Goal: Task Accomplishment & Management: Use online tool/utility

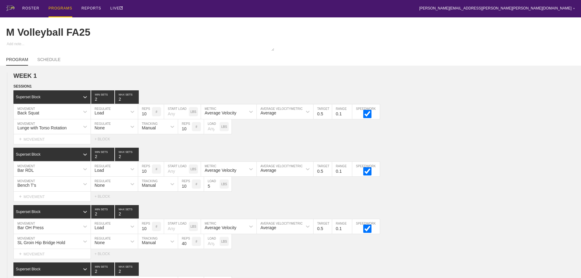
click at [56, 8] on div "PROGRAMS" at bounding box center [60, 8] width 24 height 17
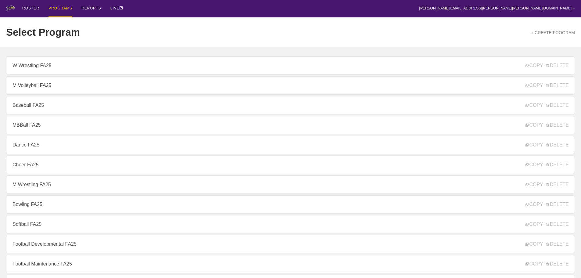
click at [159, 7] on div "ROSTER PROGRAMS REPORTS LIVE [PERSON_NAME][EMAIL_ADDRESS][PERSON_NAME][PERSON_N…" at bounding box center [290, 8] width 568 height 17
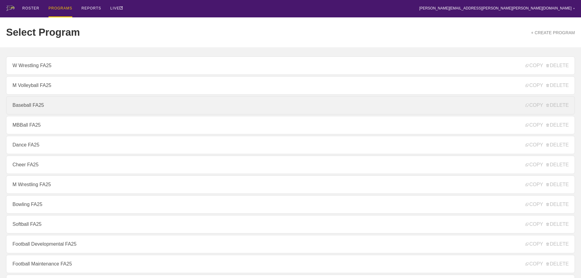
click at [40, 109] on link "Baseball FA25" at bounding box center [290, 105] width 568 height 18
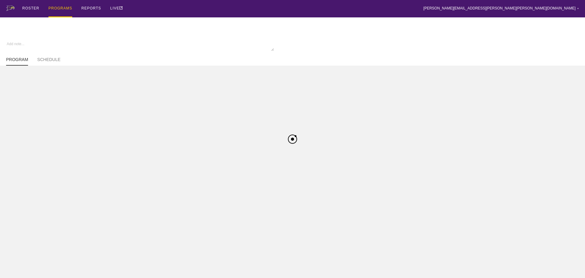
type textarea "x"
type input "Baseball FA25"
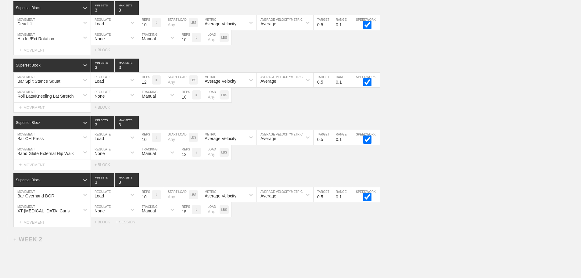
scroll to position [265, 0]
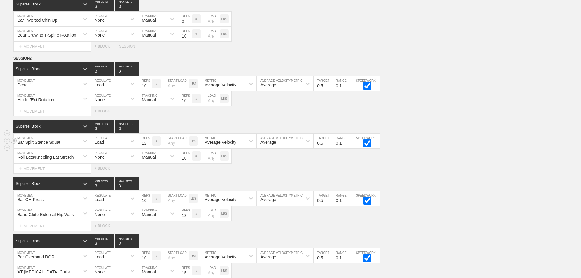
click at [465, 148] on div "Bar Split Stance Squat MOVEMENT Load REGULATE 12 REPS # START LOAD LBS Average …" at bounding box center [290, 140] width 581 height 15
click at [445, 204] on div "Bar OH Press MOVEMENT Load REGULATE 10 REPS # START LOAD LBS Average Velocity M…" at bounding box center [290, 198] width 581 height 15
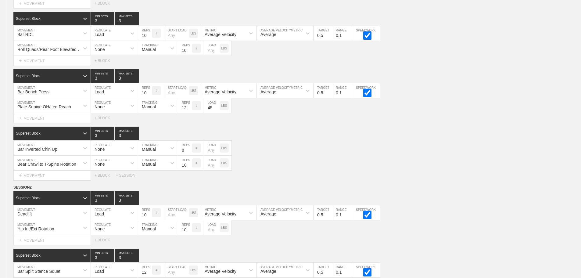
scroll to position [0, 0]
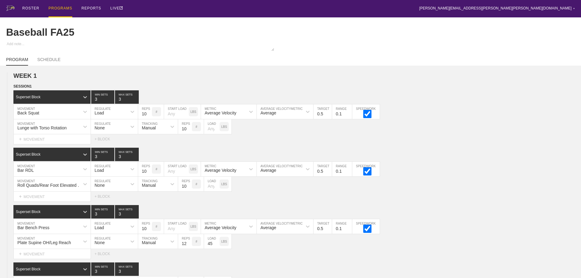
click at [58, 7] on div "PROGRAMS" at bounding box center [60, 8] width 24 height 17
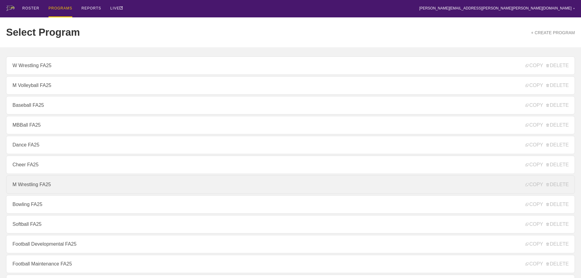
click at [27, 187] on link "M Wrestling FA25" at bounding box center [290, 184] width 568 height 18
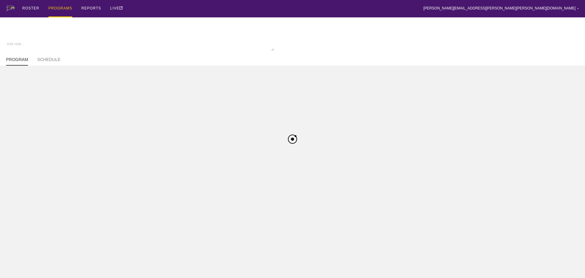
type textarea "x"
type input "M Wrestling FA25"
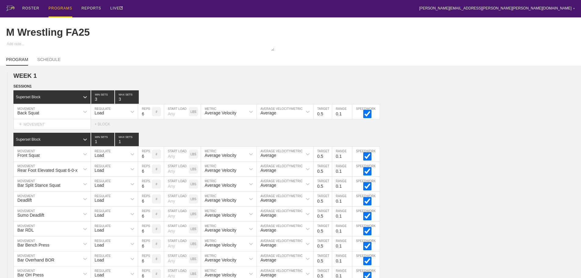
scroll to position [390, 0]
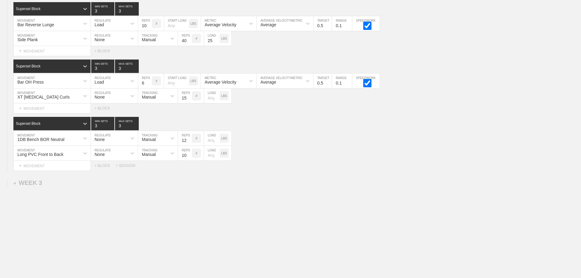
click at [127, 165] on div "+ SESSION" at bounding box center [128, 165] width 24 height 4
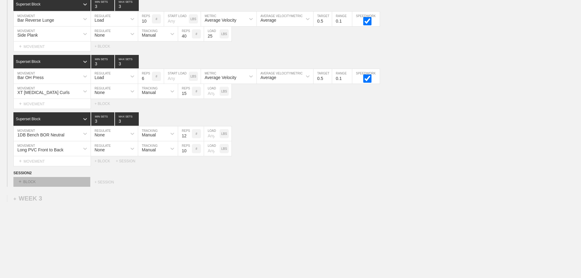
click at [78, 186] on div "+ BLOCK" at bounding box center [51, 182] width 77 height 10
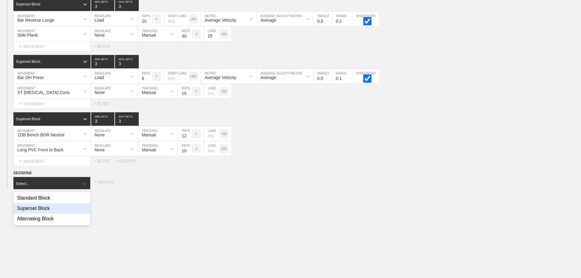
click at [44, 213] on div "Superset Block" at bounding box center [51, 208] width 77 height 10
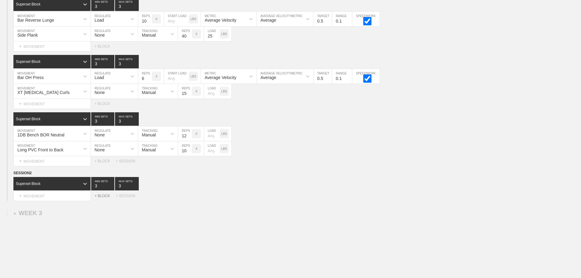
click at [102, 198] on div "+ BLOCK" at bounding box center [104, 196] width 21 height 4
click at [78, 214] on div "Standard Block" at bounding box center [46, 210] width 66 height 5
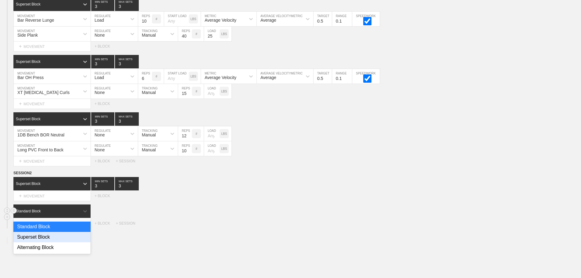
click at [50, 242] on div "Superset Block" at bounding box center [51, 237] width 77 height 10
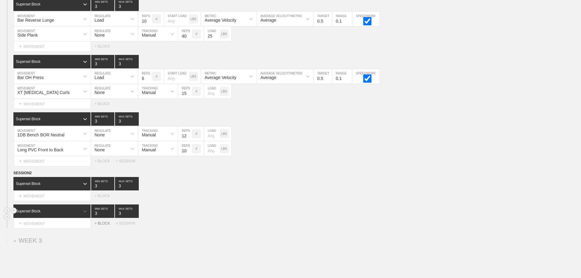
click at [101, 225] on div "+ BLOCK" at bounding box center [104, 223] width 21 height 4
click at [73, 241] on div "Standard Block" at bounding box center [51, 238] width 77 height 13
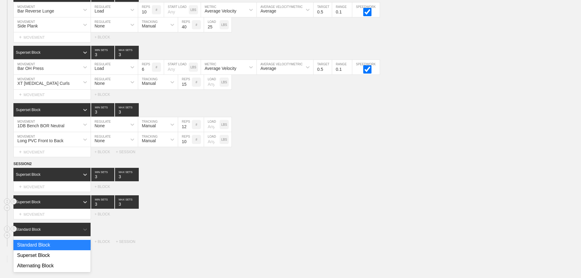
scroll to position [400, 0]
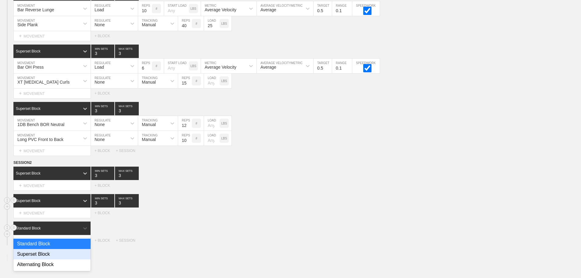
click at [53, 257] on div "Superset Block" at bounding box center [51, 254] width 77 height 10
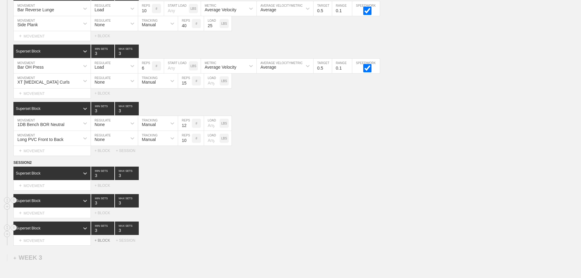
click at [102, 242] on div "+ BLOCK" at bounding box center [104, 240] width 21 height 4
click at [69, 258] on div "Standard Block" at bounding box center [52, 255] width 78 height 13
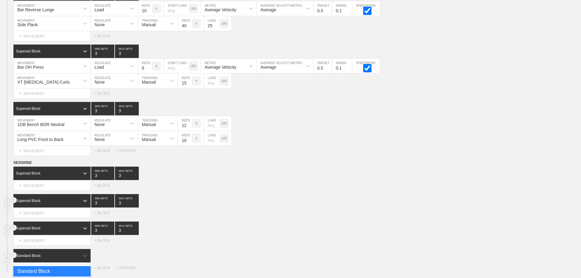
scroll to position [428, 0]
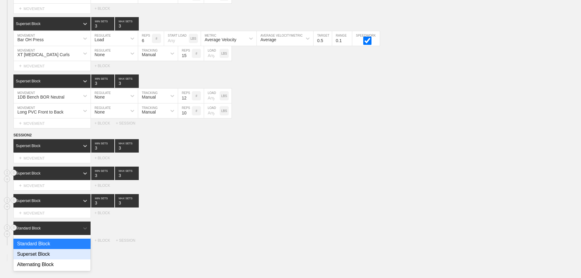
click at [51, 259] on div "Superset Block" at bounding box center [51, 254] width 77 height 10
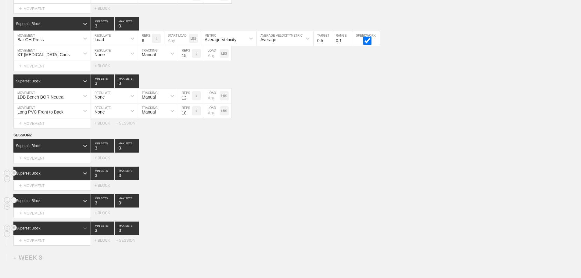
click at [212, 212] on div "Superset Block 3 MIN SETS 3 MAX SETS DUPLICATE INSERT MOVEMENT AFTER DELETE Sel…" at bounding box center [290, 206] width 581 height 24
click at [241, 190] on div "Select... MOVEMENT + MOVEMENT + BLOCK" at bounding box center [290, 185] width 581 height 10
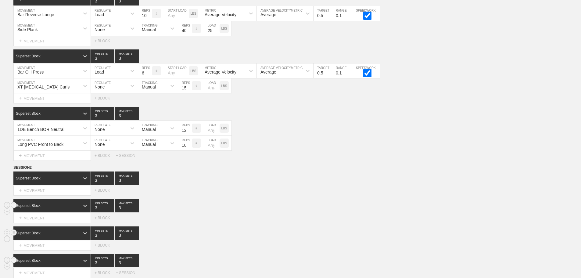
scroll to position [427, 0]
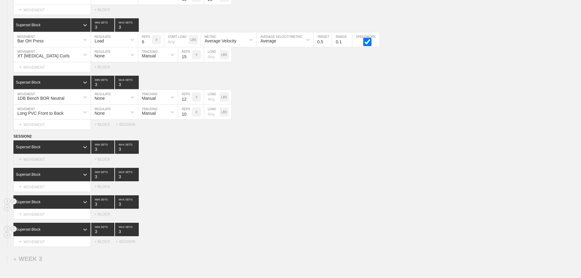
click at [34, 162] on div "+ MOVEMENT" at bounding box center [51, 159] width 77 height 10
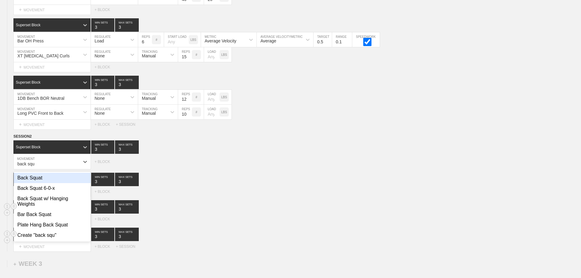
click at [33, 182] on div "Back Squat" at bounding box center [52, 178] width 77 height 10
type input "back squ"
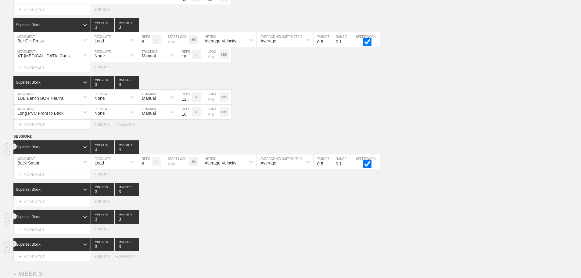
click at [135, 151] on input "4" at bounding box center [127, 146] width 24 height 13
click at [193, 204] on div "Select... MOVEMENT + MOVEMENT + BLOCK" at bounding box center [290, 202] width 581 height 10
type input "3"
click at [136, 154] on input "3" at bounding box center [127, 146] width 24 height 13
click at [206, 201] on div "Select... MOVEMENT + MOVEMENT + BLOCK" at bounding box center [290, 202] width 581 height 10
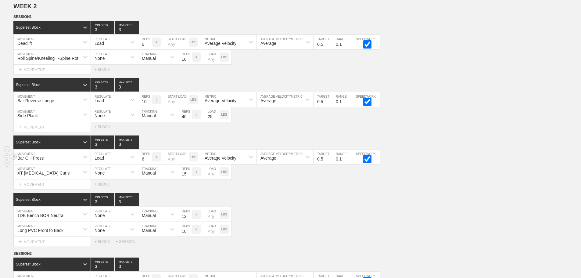
scroll to position [366, 0]
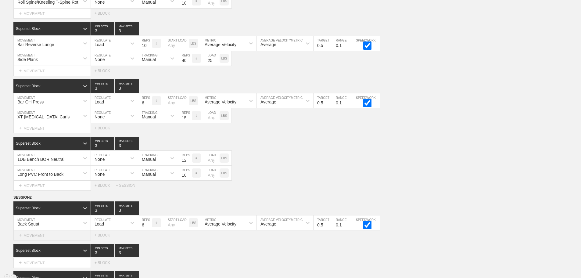
click at [36, 240] on div "+ MOVEMENT" at bounding box center [51, 235] width 77 height 10
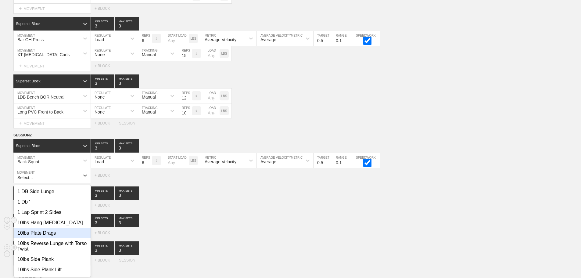
scroll to position [434, 0]
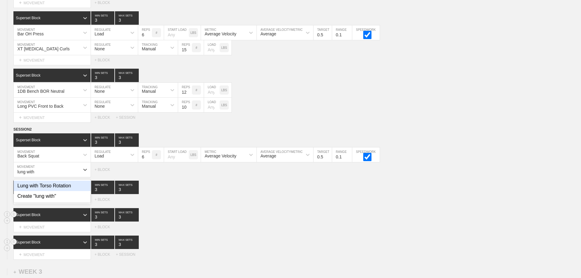
click at [63, 187] on div "Lung with Torso Rotation" at bounding box center [52, 185] width 77 height 10
type input "lung with"
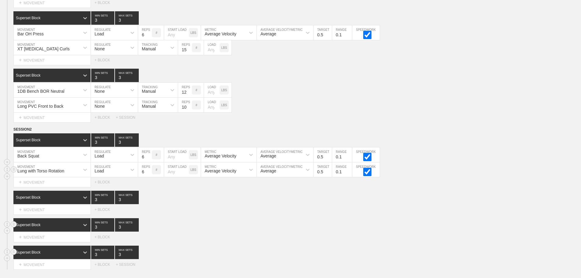
click at [96, 173] on div "Load" at bounding box center [98, 170] width 9 height 5
click at [103, 191] on div "None" at bounding box center [114, 185] width 47 height 10
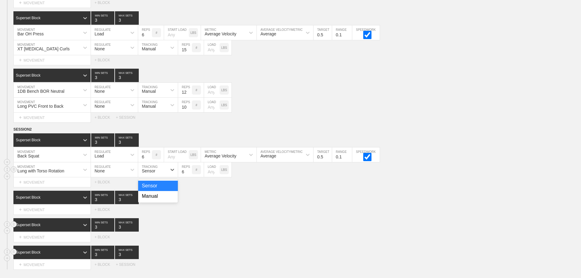
click at [157, 173] on div "Sensor" at bounding box center [152, 169] width 29 height 10
click at [153, 199] on div "Manual" at bounding box center [158, 196] width 40 height 10
click at [189, 174] on input "7" at bounding box center [185, 169] width 14 height 15
click at [189, 174] on input "8" at bounding box center [185, 169] width 14 height 15
click at [189, 174] on input "9" at bounding box center [185, 169] width 14 height 15
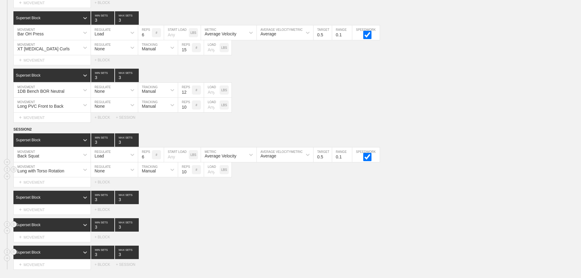
type input "10"
click at [189, 174] on input "10" at bounding box center [185, 169] width 14 height 15
drag, startPoint x: 277, startPoint y: 188, endPoint x: 271, endPoint y: 190, distance: 6.7
click at [277, 187] on div "Select... MOVEMENT + MOVEMENT + BLOCK" at bounding box center [290, 182] width 581 height 10
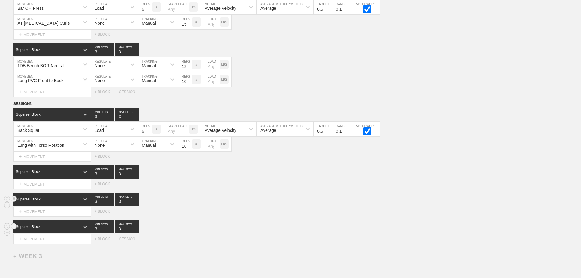
scroll to position [507, 0]
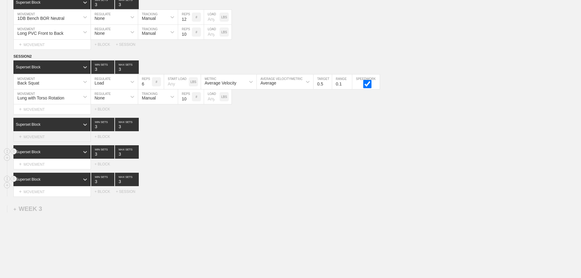
click at [50, 141] on div "+ MOVEMENT" at bounding box center [51, 137] width 77 height 10
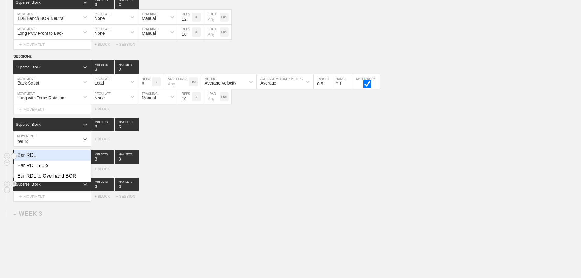
click at [34, 158] on div "Bar RDL" at bounding box center [52, 155] width 77 height 10
type input "bar rdl"
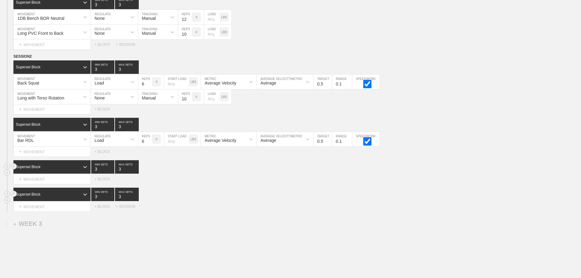
drag, startPoint x: 54, startPoint y: 183, endPoint x: 49, endPoint y: 187, distance: 6.3
click at [53, 184] on div "+ MOVEMENT" at bounding box center [51, 179] width 77 height 10
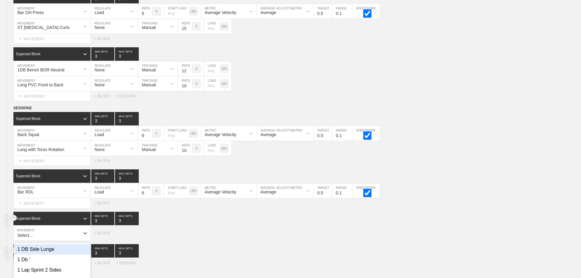
scroll to position [488, 0]
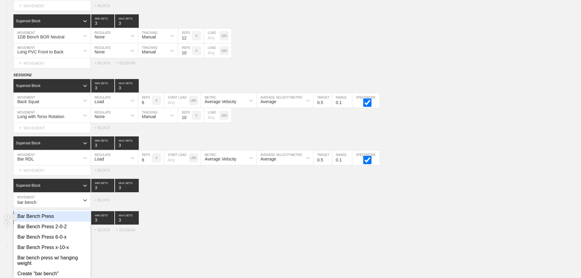
click at [36, 221] on div "Bar Bench Press" at bounding box center [52, 216] width 77 height 10
type input "bar bench"
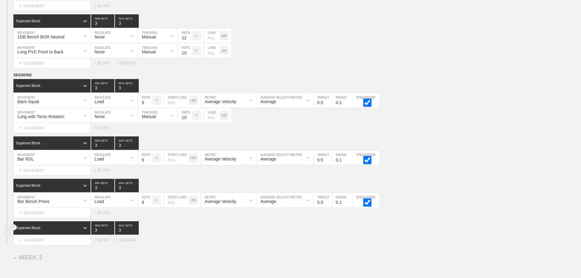
click at [197, 242] on div "Select... MOVEMENT + MOVEMENT + BLOCK + SESSION" at bounding box center [290, 240] width 581 height 10
click at [41, 175] on div "+ MOVEMENT" at bounding box center [51, 170] width 77 height 10
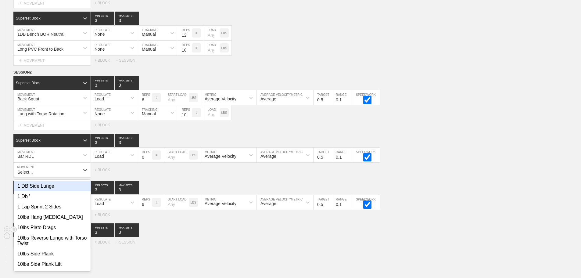
scroll to position [491, 0]
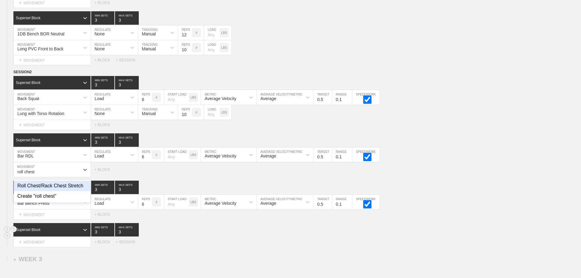
click at [55, 190] on div "Roll Chest/Rack Chest Stretch" at bounding box center [52, 185] width 77 height 10
type input "roll chest"
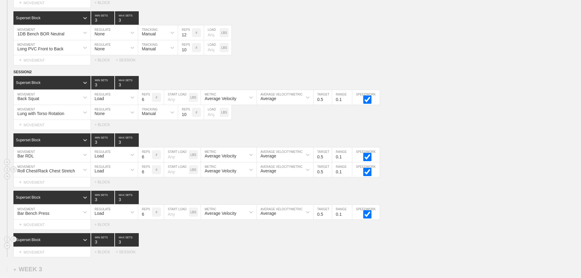
click at [114, 173] on div "Load" at bounding box center [109, 169] width 36 height 10
click at [103, 191] on div "None" at bounding box center [114, 185] width 47 height 10
click at [155, 173] on div "Sensor" at bounding box center [148, 170] width 13 height 5
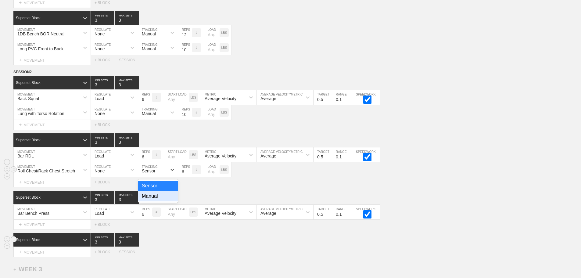
click at [154, 200] on div "Manual" at bounding box center [158, 196] width 40 height 10
click at [189, 174] on input "7" at bounding box center [185, 169] width 14 height 15
click at [189, 174] on input "8" at bounding box center [185, 169] width 14 height 15
click at [189, 174] on input "9" at bounding box center [185, 169] width 14 height 15
type input "10"
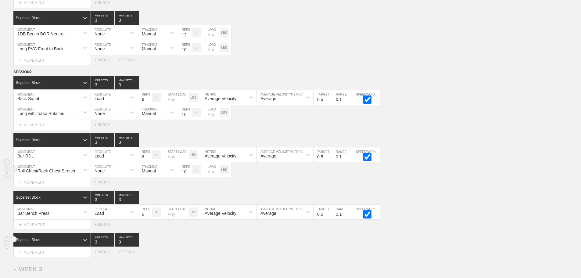
click at [189, 174] on input "10" at bounding box center [185, 169] width 14 height 15
click at [450, 177] on div "Roll Chest/Rack Chest Stretch MOVEMENT None REGULATE Manual TRACKING 10 REPS # …" at bounding box center [290, 169] width 581 height 15
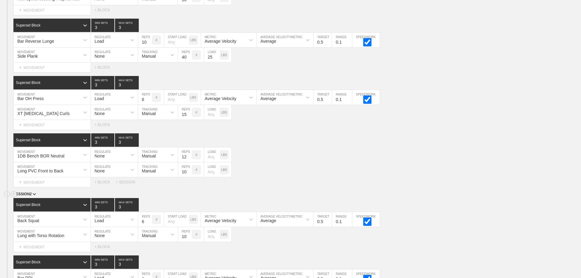
scroll to position [521, 0]
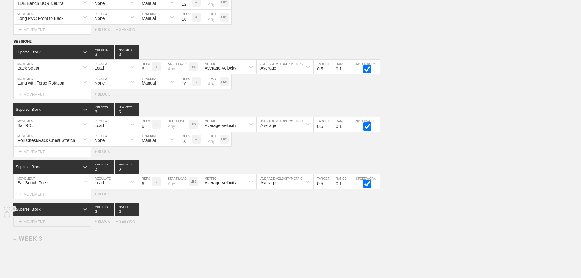
click at [46, 226] on div "+ MOVEMENT" at bounding box center [51, 221] width 77 height 10
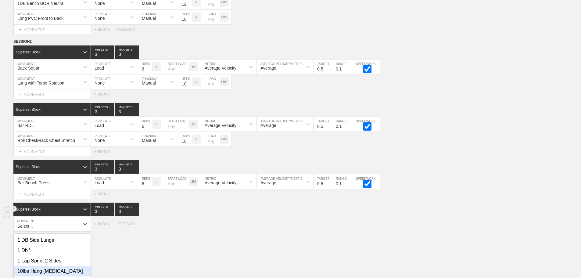
scroll to position [576, 0]
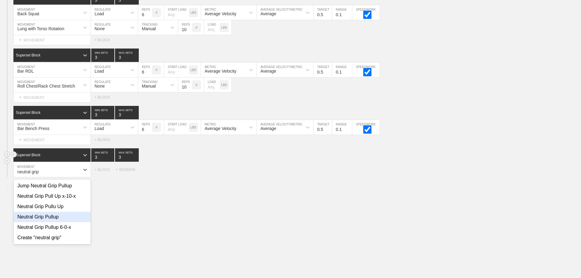
click at [54, 222] on div "Neutral Grip Pullup" at bounding box center [52, 217] width 77 height 10
type input "neutral grip"
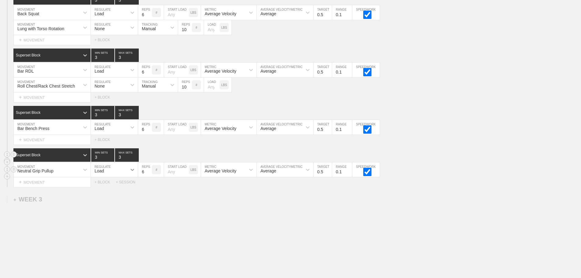
click at [131, 173] on icon at bounding box center [132, 169] width 6 height 6
click at [110, 190] on div "None" at bounding box center [114, 185] width 47 height 10
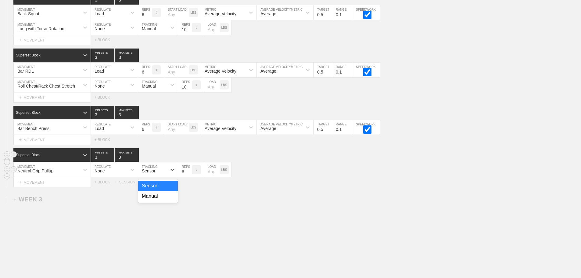
click at [152, 173] on div "Sensor" at bounding box center [148, 170] width 13 height 5
click at [153, 200] on div "Manual" at bounding box center [158, 196] width 40 height 10
click at [188, 175] on input "7" at bounding box center [185, 169] width 14 height 15
type input "8"
click at [188, 175] on input "8" at bounding box center [185, 169] width 14 height 15
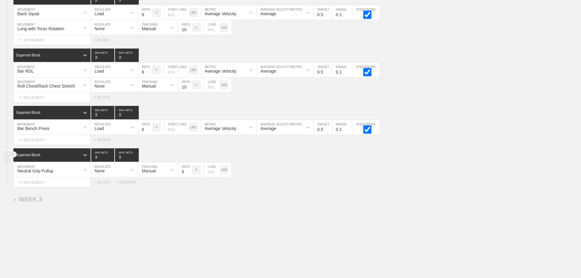
click at [299, 177] on div "Neutral Grip Pullup MOVEMENT None REGULATE Manual TRACKING 8 REPS # LOAD LBS" at bounding box center [290, 169] width 581 height 15
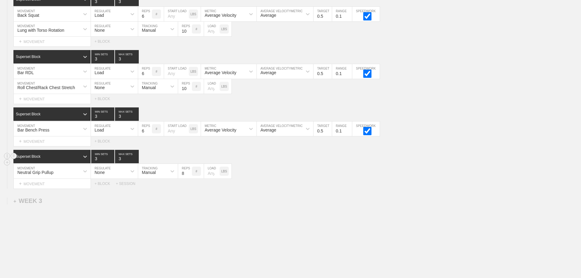
scroll to position [597, 0]
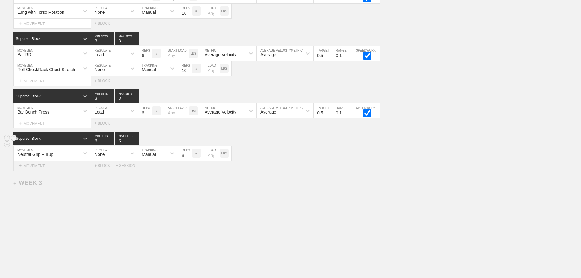
click at [50, 168] on div "+ MOVEMENT" at bounding box center [51, 166] width 77 height 10
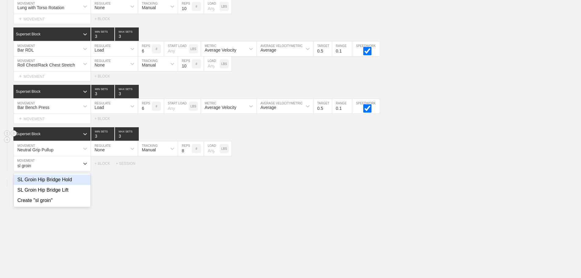
click at [66, 185] on div "SL Groin Hip Bridge Hold" at bounding box center [52, 179] width 77 height 10
type input "sl groin"
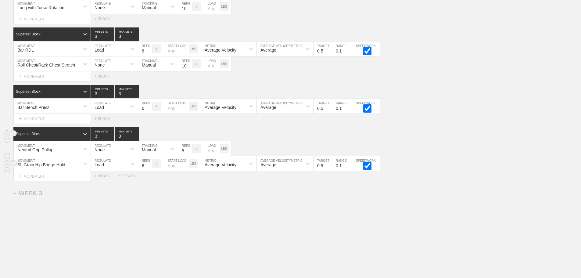
click at [116, 169] on div "Load" at bounding box center [109, 163] width 36 height 10
click at [105, 183] on div "None" at bounding box center [114, 179] width 47 height 10
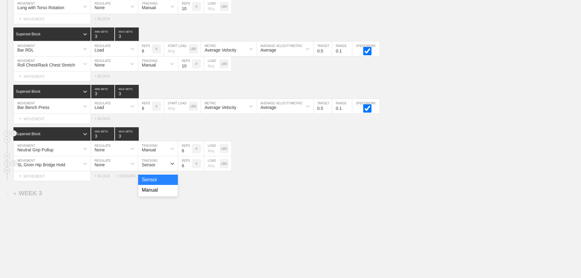
click at [158, 167] on div "Sensor" at bounding box center [152, 163] width 29 height 10
click at [155, 192] on div "Manual" at bounding box center [158, 190] width 40 height 10
type input "20"
click at [189, 168] on input "20" at bounding box center [185, 163] width 14 height 15
click at [289, 177] on div "Select... MOVEMENT + MOVEMENT + BLOCK + SESSION" at bounding box center [290, 176] width 581 height 10
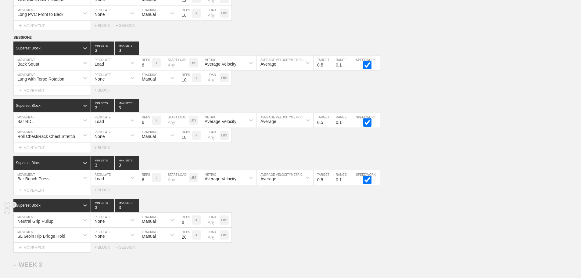
scroll to position [612, 0]
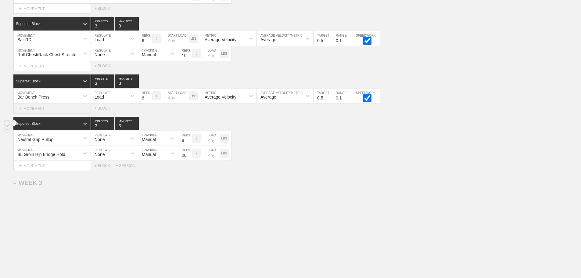
click at [51, 108] on div "+ MOVEMENT" at bounding box center [51, 108] width 77 height 10
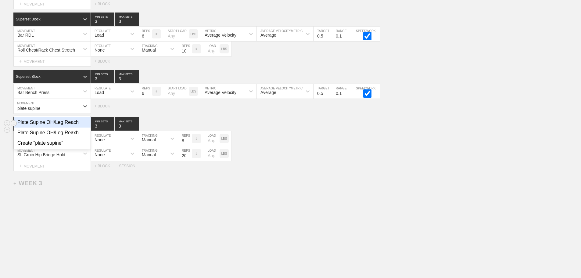
click at [66, 127] on div "Plate Supine OH/Leg Reach" at bounding box center [52, 122] width 77 height 10
type input "plate supine"
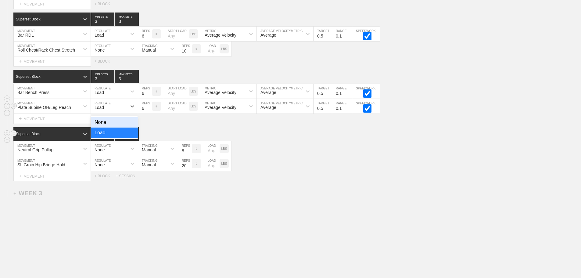
click at [96, 110] on div "Load" at bounding box center [98, 107] width 9 height 5
drag, startPoint x: 106, startPoint y: 129, endPoint x: 136, endPoint y: 119, distance: 31.1
click at [107, 127] on div "None" at bounding box center [114, 122] width 47 height 10
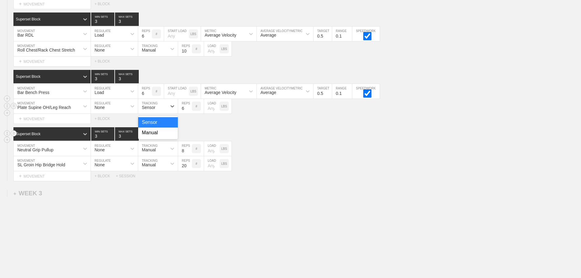
click at [155, 110] on div "Sensor" at bounding box center [148, 107] width 13 height 5
click at [151, 138] on div "Manual" at bounding box center [158, 132] width 40 height 10
click at [188, 110] on input "7" at bounding box center [185, 106] width 14 height 15
click at [188, 110] on input "8" at bounding box center [185, 106] width 14 height 15
click at [188, 110] on input "9" at bounding box center [185, 106] width 14 height 15
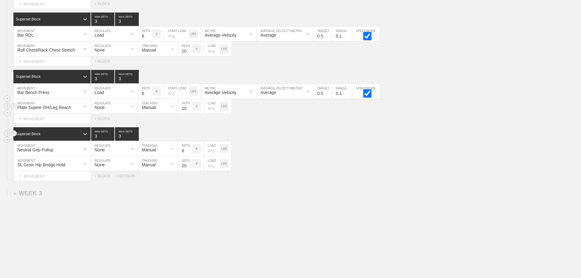
click at [188, 110] on input "10" at bounding box center [185, 106] width 14 height 15
click at [188, 110] on input "11" at bounding box center [185, 106] width 14 height 15
click at [188, 110] on input "12" at bounding box center [185, 106] width 14 height 15
click at [188, 110] on input "13" at bounding box center [185, 106] width 14 height 15
click at [188, 110] on input "14" at bounding box center [185, 106] width 14 height 15
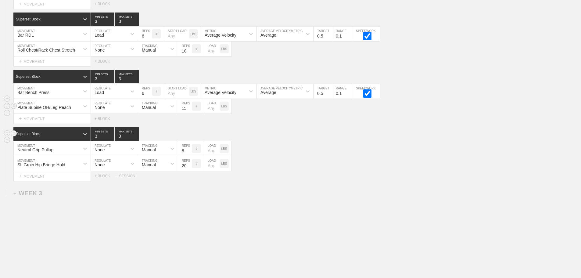
click at [188, 110] on input "15" at bounding box center [185, 106] width 14 height 15
type input "16"
click at [188, 110] on input "16" at bounding box center [185, 106] width 14 height 15
click at [210, 112] on input "number" at bounding box center [212, 106] width 16 height 15
type input "45"
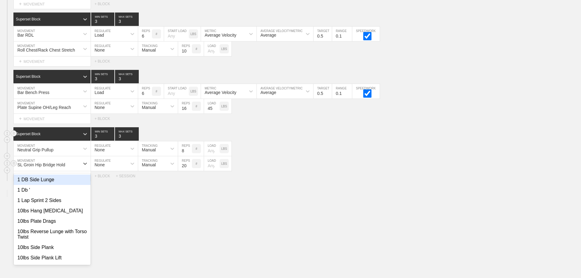
click at [72, 167] on div "SL Groin Hip Bridge Hold" at bounding box center [47, 163] width 66 height 10
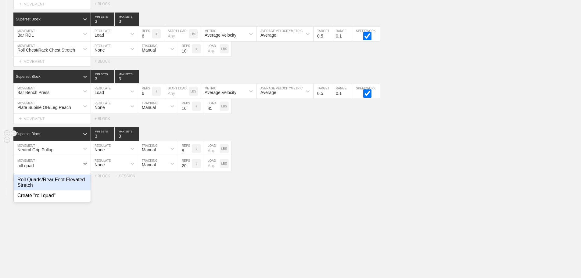
type input "roll quad"
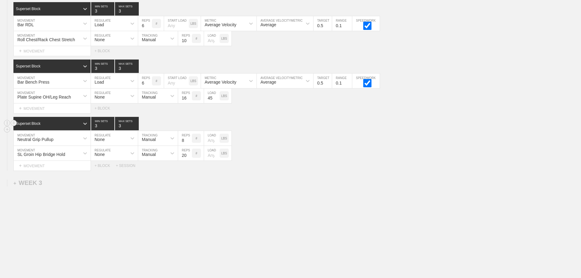
scroll to position [627, 0]
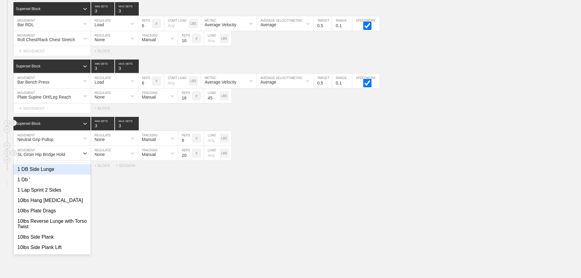
click at [76, 154] on div "SL Groin Hip Bridge Hold" at bounding box center [47, 153] width 66 height 10
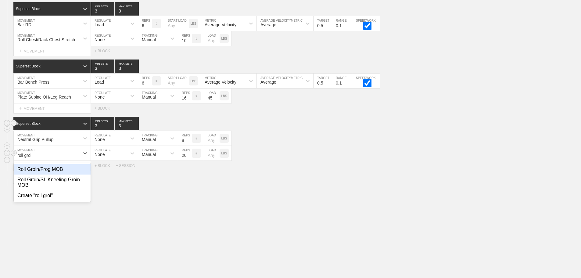
type input "roll groin"
click at [72, 181] on div "Roll Groin/SL Kneeling Groin MOB" at bounding box center [52, 182] width 77 height 16
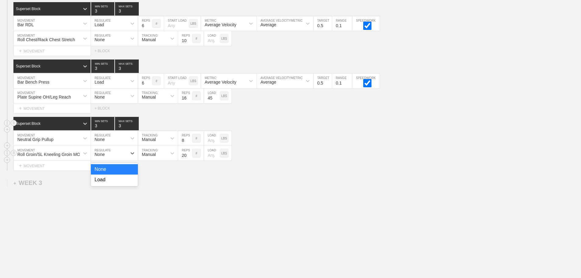
click at [116, 157] on div "None" at bounding box center [109, 153] width 36 height 10
click at [189, 155] on input "19" at bounding box center [185, 153] width 14 height 15
click at [189, 156] on input "18" at bounding box center [185, 153] width 14 height 15
click at [189, 156] on input "17" at bounding box center [185, 153] width 14 height 15
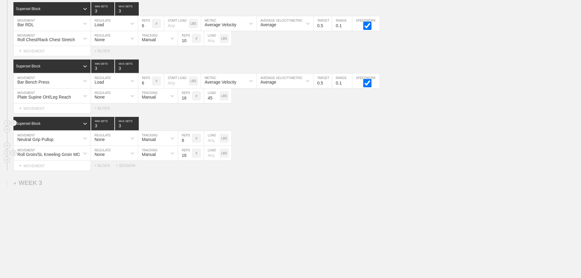
click at [189, 156] on input "16" at bounding box center [185, 153] width 14 height 15
click at [189, 156] on input "15" at bounding box center [185, 153] width 14 height 15
click at [189, 156] on input "14" at bounding box center [185, 153] width 14 height 15
click at [189, 156] on input "13" at bounding box center [185, 153] width 14 height 15
click at [189, 156] on input "12" at bounding box center [185, 153] width 14 height 15
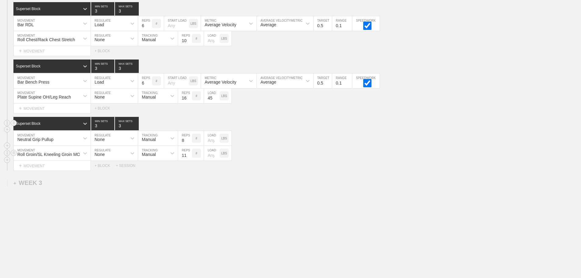
click at [189, 156] on input "11" at bounding box center [185, 153] width 14 height 15
type input "10"
click at [189, 157] on input "10" at bounding box center [185, 153] width 14 height 15
click at [316, 160] on div "Roll Groin/SL Kneeling Groin MOB MOVEMENT None REGULATE Manual TRACKING 10 REPS…" at bounding box center [290, 153] width 581 height 15
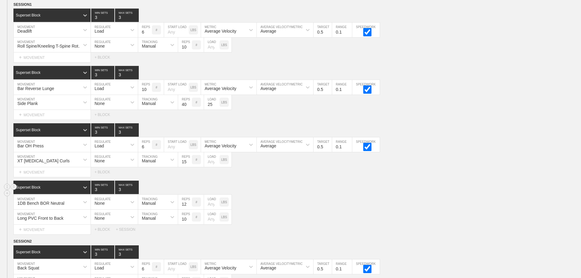
scroll to position [535, 0]
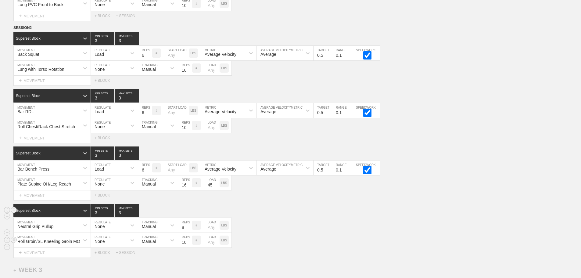
click at [410, 245] on div "Roll Groin/SL Kneeling Groin MOB MOVEMENT None REGULATE Manual TRACKING 10 REPS…" at bounding box center [290, 240] width 581 height 15
click at [425, 209] on div "Superset Block 3 MIN SETS 3 MAX SETS" at bounding box center [296, 210] width 567 height 13
click at [415, 217] on div "Superset Block 3 MIN SETS 3 MAX SETS" at bounding box center [296, 210] width 567 height 13
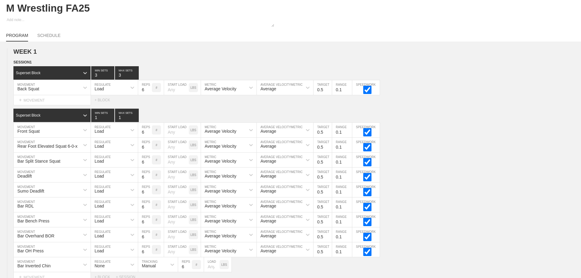
scroll to position [0, 0]
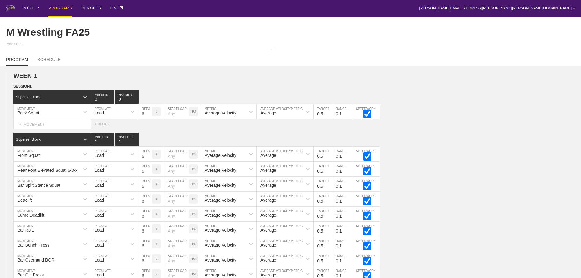
click at [61, 7] on div "PROGRAMS" at bounding box center [60, 8] width 24 height 17
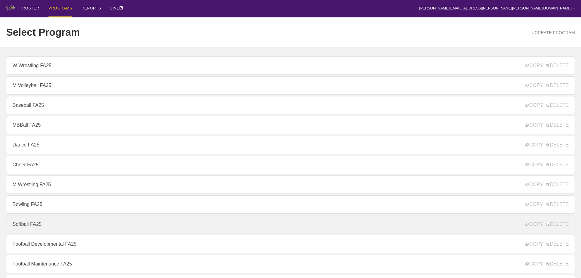
click at [34, 225] on link "Softball FA25" at bounding box center [290, 224] width 568 height 18
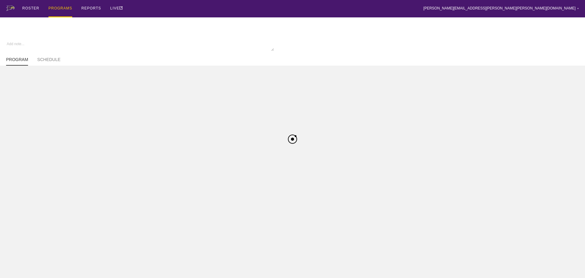
type textarea "x"
type input "Softball FA25"
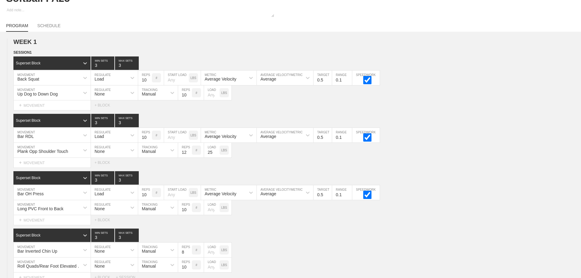
scroll to position [150, 0]
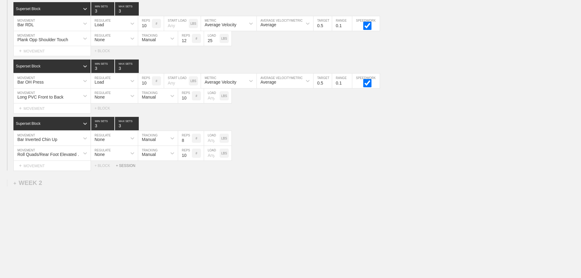
click at [127, 165] on div "+ SESSION" at bounding box center [128, 165] width 24 height 4
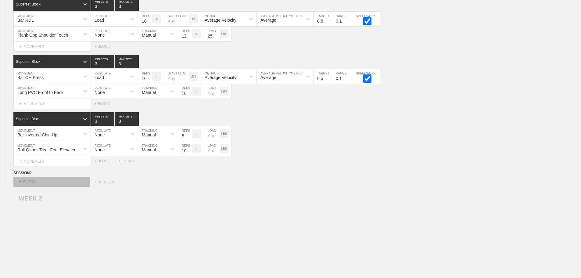
click at [73, 187] on div "+ BLOCK" at bounding box center [51, 182] width 77 height 10
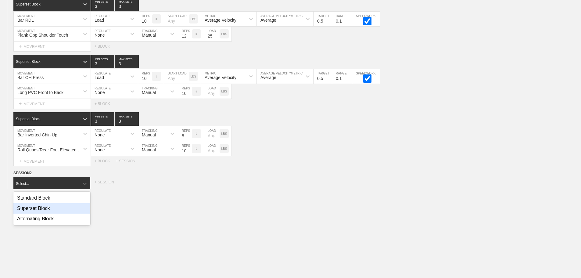
click at [46, 213] on div "Superset Block" at bounding box center [51, 208] width 77 height 10
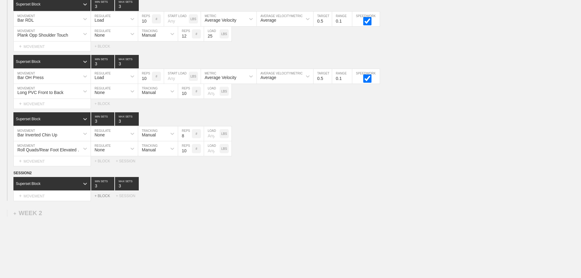
click at [102, 198] on div "+ BLOCK" at bounding box center [104, 196] width 21 height 4
click at [76, 214] on div "Standard Block" at bounding box center [46, 210] width 66 height 5
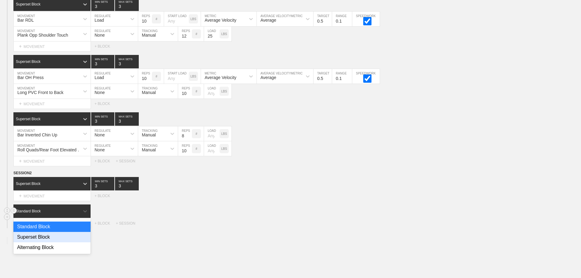
click at [47, 241] on div "Superset Block" at bounding box center [51, 237] width 77 height 10
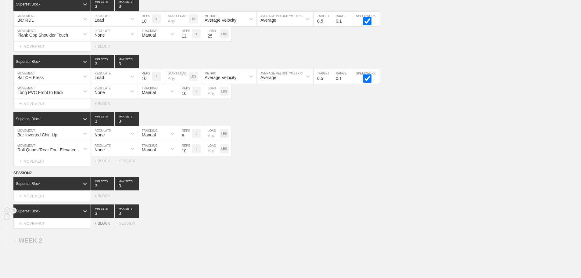
click at [102, 225] on div "+ BLOCK" at bounding box center [104, 223] width 21 height 4
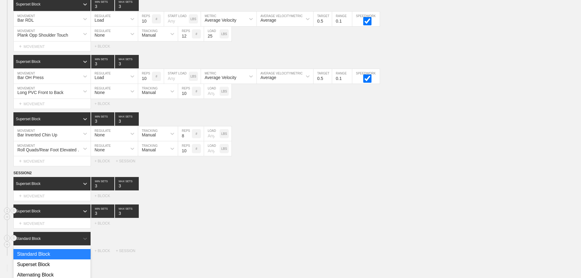
click at [71, 240] on div "Standard Block" at bounding box center [51, 238] width 77 height 13
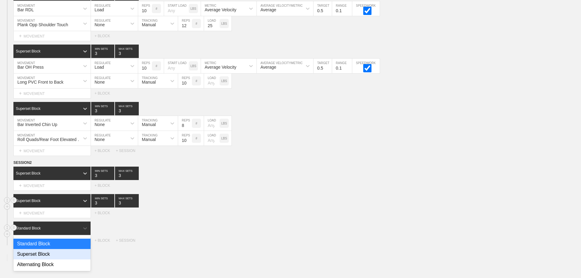
click at [47, 258] on div "Superset Block" at bounding box center [51, 254] width 77 height 10
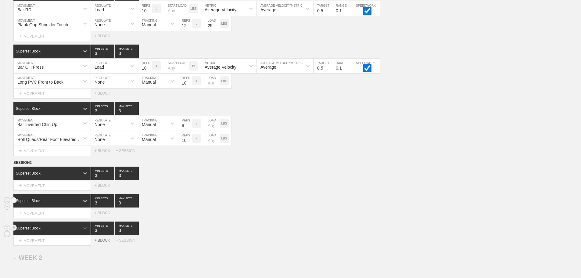
click at [106, 242] on div "+ BLOCK" at bounding box center [104, 240] width 21 height 4
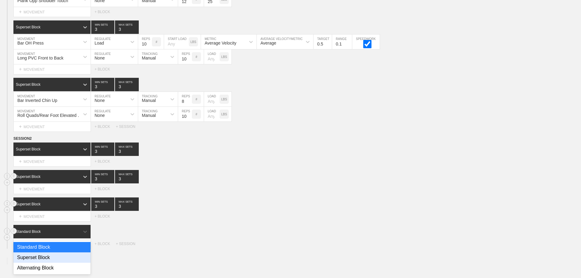
click at [71, 238] on div "option Superset Block focused, 2 of 3. 3 results available. Use Up and Down to …" at bounding box center [52, 231] width 78 height 13
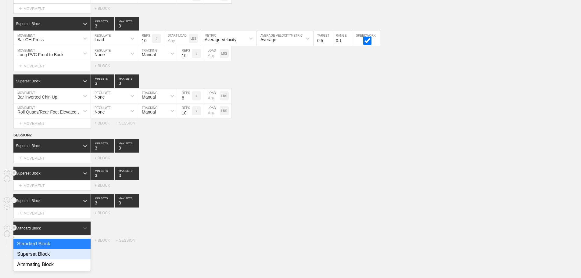
click at [48, 259] on div "Superset Block" at bounding box center [51, 254] width 77 height 10
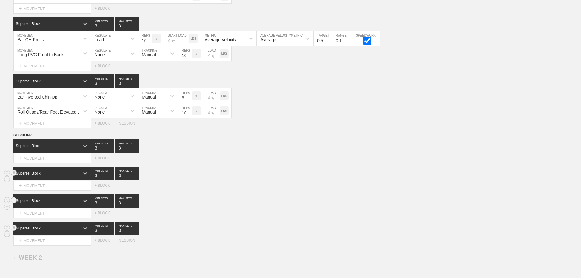
click at [240, 205] on div "Superset Block 3 MIN SETS 3 MAX SETS" at bounding box center [296, 200] width 567 height 13
click at [42, 163] on div "+ MOVEMENT" at bounding box center [51, 158] width 77 height 10
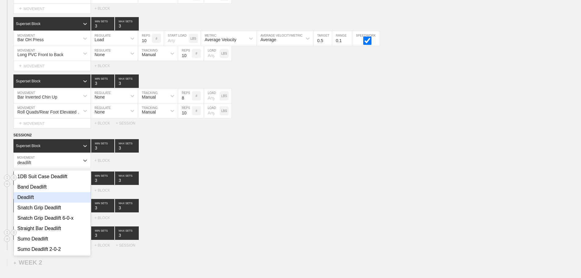
click at [37, 202] on div "Deadlift" at bounding box center [52, 197] width 77 height 10
type input "deadlift"
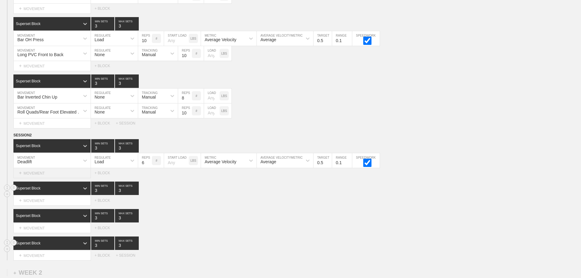
click at [45, 177] on div "+ MOVEMENT" at bounding box center [51, 173] width 77 height 10
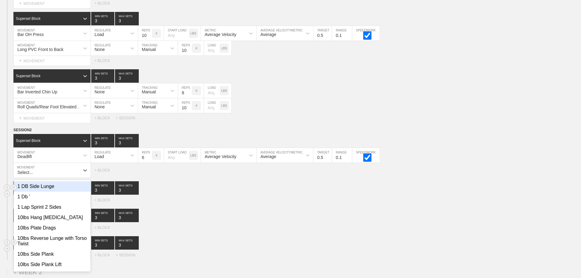
scroll to position [194, 0]
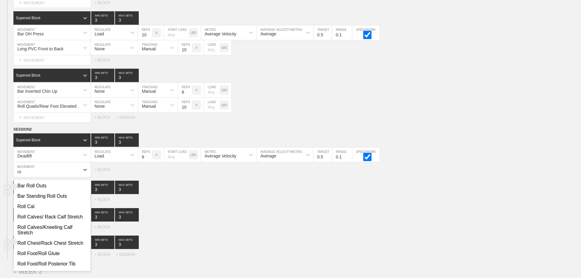
type input "r"
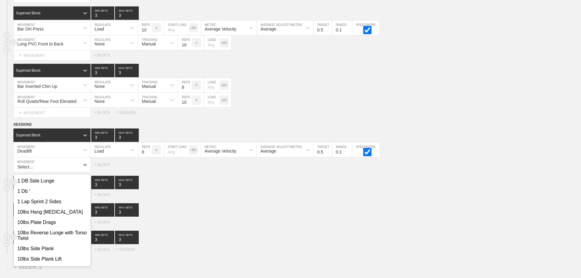
scroll to position [254, 0]
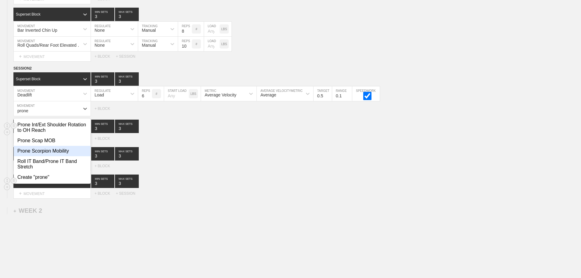
click at [43, 155] on div "Prone Scorpion Mobility" at bounding box center [52, 151] width 77 height 10
type input "prone"
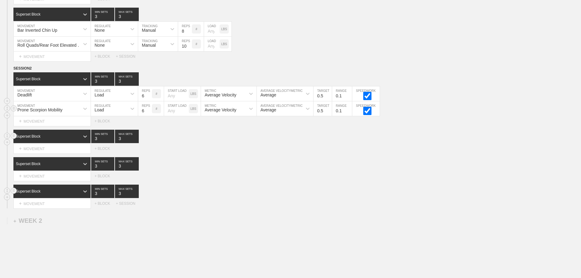
click at [109, 113] on div "Load" at bounding box center [109, 108] width 36 height 10
click at [100, 129] on div "None" at bounding box center [114, 124] width 47 height 10
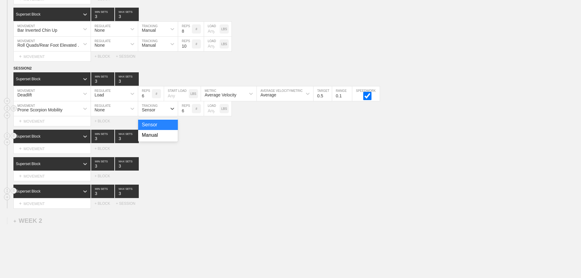
click at [155, 112] on div "Sensor" at bounding box center [148, 109] width 13 height 5
click at [155, 140] on div "Manual" at bounding box center [158, 135] width 40 height 10
click at [189, 114] on input "7" at bounding box center [185, 108] width 14 height 15
click at [189, 114] on input "8" at bounding box center [185, 108] width 14 height 15
click at [189, 114] on input "9" at bounding box center [185, 108] width 14 height 15
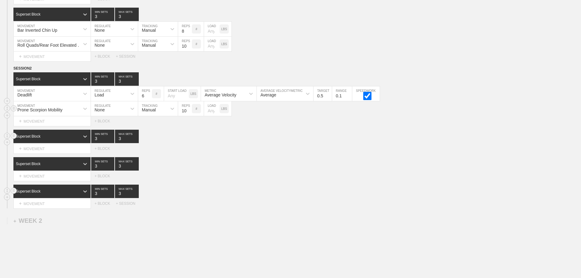
click at [189, 114] on input "10" at bounding box center [185, 108] width 14 height 15
click at [189, 114] on input "11" at bounding box center [185, 108] width 14 height 15
type input "12"
click at [189, 114] on input "12" at bounding box center [185, 108] width 14 height 15
drag, startPoint x: 322, startPoint y: 155, endPoint x: 263, endPoint y: 152, distance: 59.5
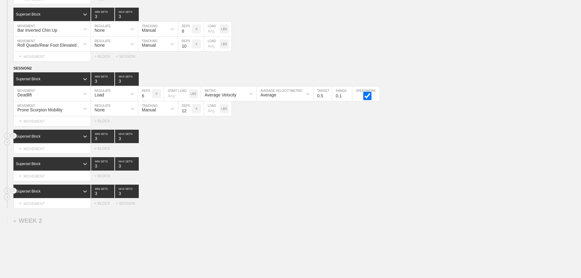
click at [321, 153] on div "Select... MOVEMENT + MOVEMENT + BLOCK" at bounding box center [290, 149] width 581 height 10
click at [52, 139] on div "Superset Block" at bounding box center [46, 135] width 66 height 5
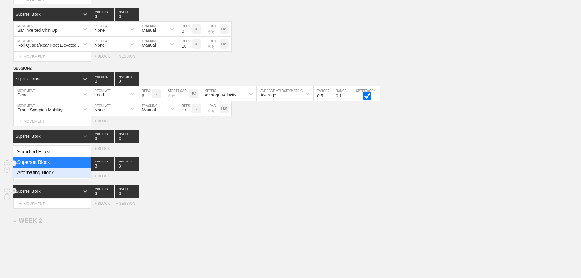
click at [218, 168] on div "Superset Block 3 MIN SETS 3 MAX SETS" at bounding box center [296, 163] width 567 height 13
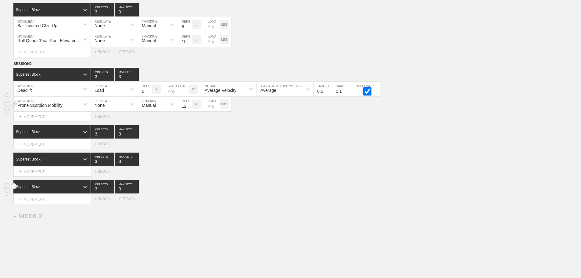
scroll to position [297, 0]
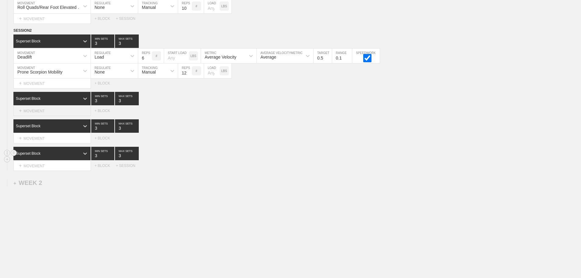
click at [45, 109] on div "+ MOVEMENT" at bounding box center [51, 111] width 77 height 10
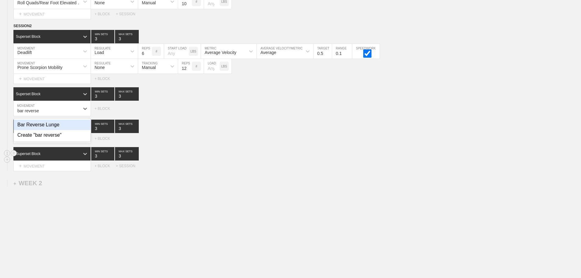
click at [52, 128] on div "Bar Reverse Lunge" at bounding box center [52, 124] width 77 height 10
type input "bar reverse"
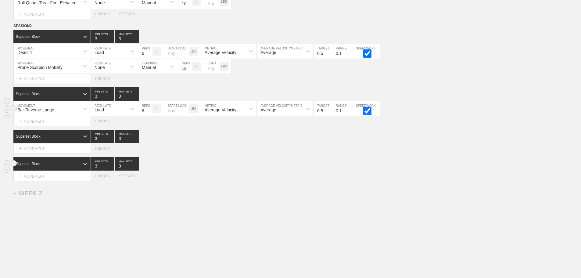
click at [112, 114] on div "Load" at bounding box center [109, 108] width 36 height 10
drag, startPoint x: 179, startPoint y: 147, endPoint x: 165, endPoint y: 133, distance: 19.8
click at [179, 143] on div "Superset Block 3 MIN SETS 3 MAX SETS" at bounding box center [296, 136] width 567 height 13
click at [149, 113] on input "7" at bounding box center [145, 108] width 14 height 15
click at [149, 113] on input "8" at bounding box center [145, 108] width 14 height 15
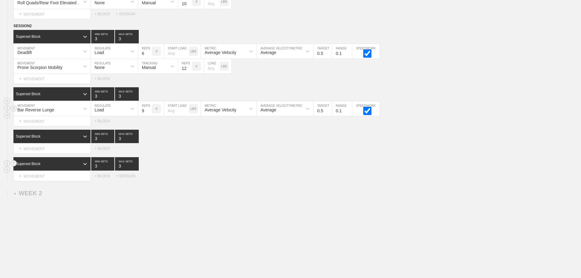
click at [149, 113] on input "9" at bounding box center [145, 108] width 14 height 15
click at [149, 113] on input "10" at bounding box center [145, 108] width 14 height 15
click at [149, 113] on input "11" at bounding box center [145, 108] width 14 height 15
type input "12"
click at [149, 113] on input "12" at bounding box center [145, 108] width 14 height 15
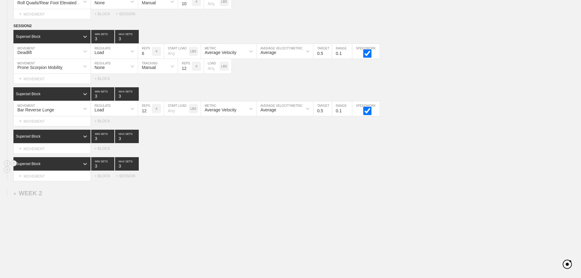
click at [233, 169] on div "Superset Block 3 MIN SETS 3 MAX SETS" at bounding box center [296, 163] width 567 height 13
click at [293, 162] on div "Superset Block 3 MIN SETS 3 MAX SETS" at bounding box center [296, 163] width 567 height 13
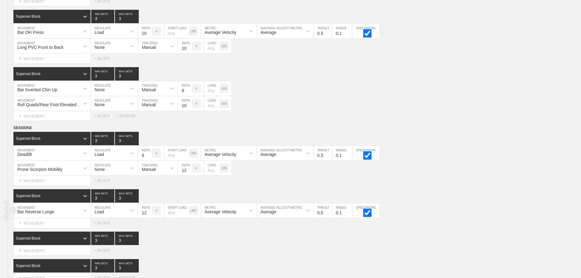
scroll to position [312, 0]
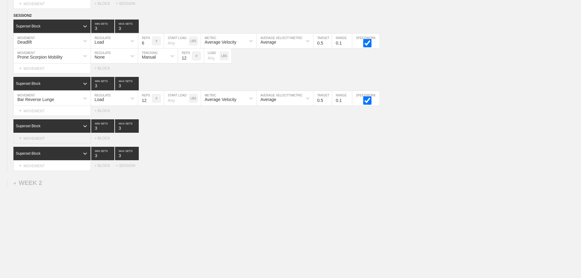
click at [54, 137] on div "+ MOVEMENT" at bounding box center [51, 138] width 77 height 10
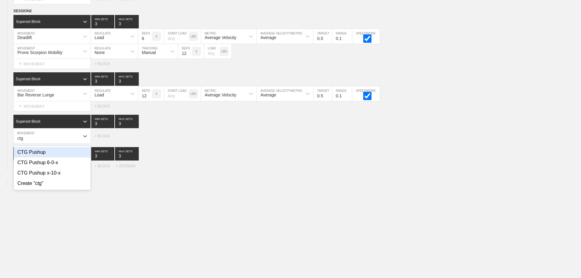
click at [38, 155] on div "CTG Pushup" at bounding box center [52, 152] width 77 height 10
type input "ctg"
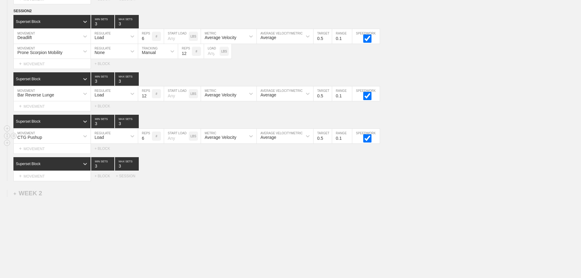
click at [120, 141] on div "Load" at bounding box center [109, 136] width 36 height 10
click at [105, 156] on div "None" at bounding box center [114, 152] width 47 height 10
click at [54, 141] on div "CTG Pushup" at bounding box center [47, 136] width 66 height 10
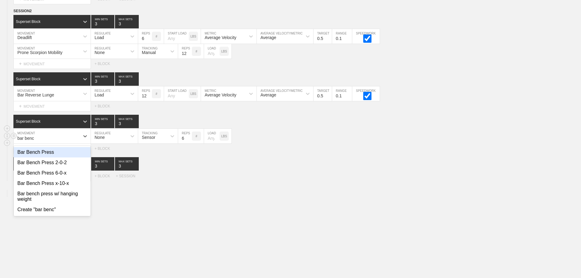
type input "bar bench"
click at [51, 157] on div "Bar Bench Press" at bounding box center [52, 152] width 77 height 10
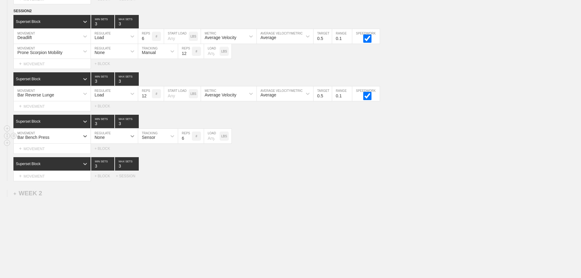
click at [127, 141] on div at bounding box center [132, 135] width 11 height 11
click at [102, 168] on div "Load" at bounding box center [114, 162] width 47 height 10
click at [366, 142] on input "checkbox" at bounding box center [367, 138] width 23 height 8
checkbox input "true"
click at [149, 140] on input "7" at bounding box center [145, 136] width 14 height 15
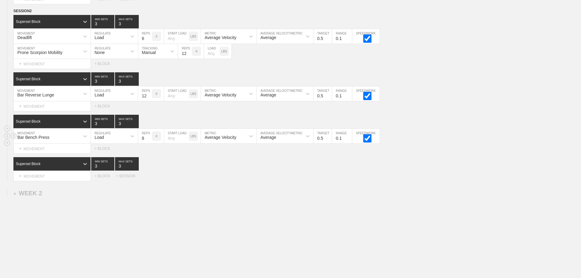
click at [149, 140] on input "8" at bounding box center [145, 136] width 14 height 15
click at [149, 140] on input "9" at bounding box center [145, 136] width 14 height 15
type input "10"
click at [149, 140] on input "10" at bounding box center [145, 136] width 14 height 15
click at [231, 187] on div "WEEK 1 DUPLICATE DELETE SESSION 1 Superset Block 3 MIN SETS 3 MAX SETS DUPLICAT…" at bounding box center [290, 21] width 581 height 534
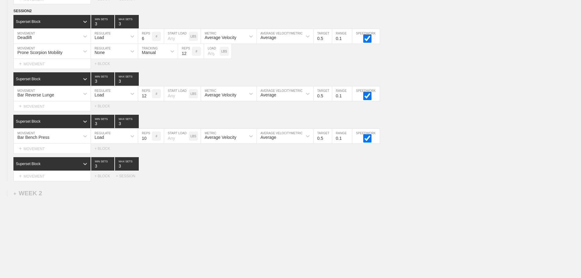
drag, startPoint x: 245, startPoint y: 196, endPoint x: 143, endPoint y: 59, distance: 170.9
click at [245, 196] on div "WEEK 1 DUPLICATE DELETE SESSION 1 Superset Block 3 MIN SETS 3 MAX SETS DUPLICAT…" at bounding box center [290, 21] width 581 height 534
click at [148, 41] on input "7" at bounding box center [145, 36] width 14 height 15
click at [148, 41] on input "8" at bounding box center [145, 36] width 14 height 15
click at [148, 41] on input "9" at bounding box center [145, 36] width 14 height 15
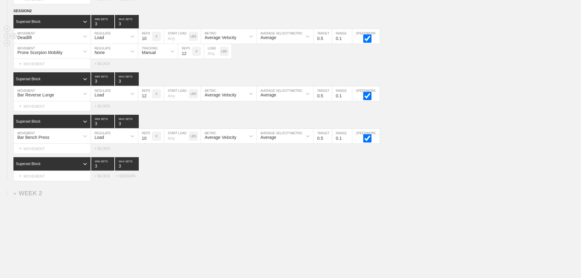
type input "10"
click at [148, 41] on input "10" at bounding box center [145, 36] width 14 height 15
click at [244, 193] on div "WEEK 1 DUPLICATE DELETE SESSION 1 Superset Block 3 MIN SETS 3 MAX SETS DUPLICAT…" at bounding box center [290, 21] width 581 height 534
click at [74, 166] on div "Superset Block" at bounding box center [46, 163] width 66 height 5
click at [45, 193] on div "Superset Block" at bounding box center [51, 189] width 77 height 10
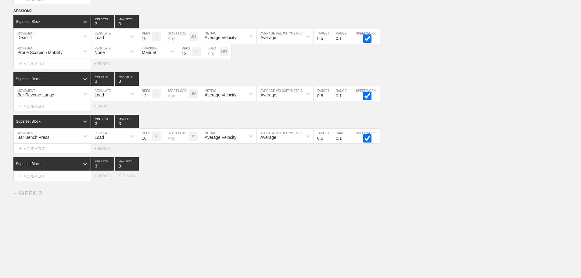
click at [244, 181] on div "Select... MOVEMENT + MOVEMENT + BLOCK + SESSION" at bounding box center [290, 176] width 581 height 10
click at [42, 181] on div "+ MOVEMENT" at bounding box center [51, 176] width 77 height 10
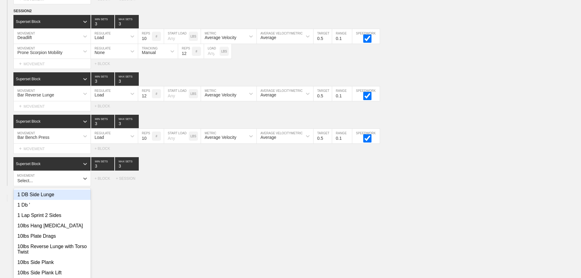
scroll to position [321, 0]
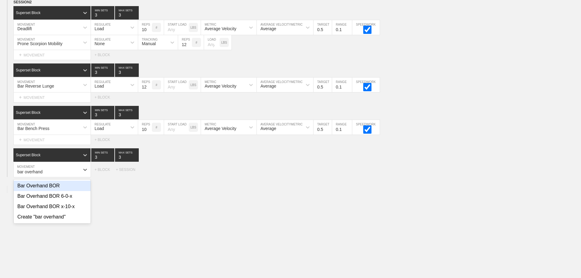
click at [52, 190] on div "Bar Overhand BOR" at bounding box center [52, 185] width 77 height 10
type input "bar overhand"
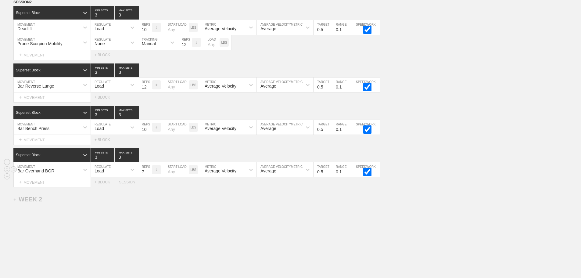
click at [149, 175] on input "7" at bounding box center [145, 169] width 14 height 15
click at [149, 175] on input "8" at bounding box center [145, 169] width 14 height 15
click at [149, 175] on input "9" at bounding box center [145, 169] width 14 height 15
type input "10"
click at [149, 175] on input "10" at bounding box center [145, 169] width 14 height 15
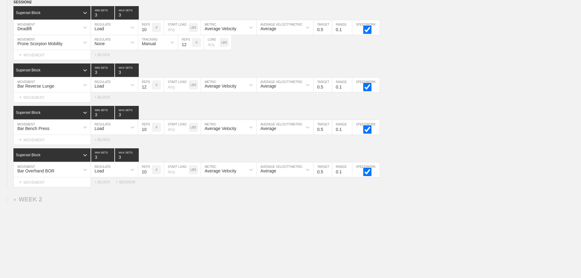
click at [207, 230] on div "WEEK 1 DUPLICATE DELETE SESSION 1 Superset Block 3 MIN SETS 3 MAX SETS DUPLICAT…" at bounding box center [290, 19] width 581 height 549
click at [51, 145] on div "+ MOVEMENT" at bounding box center [51, 140] width 77 height 10
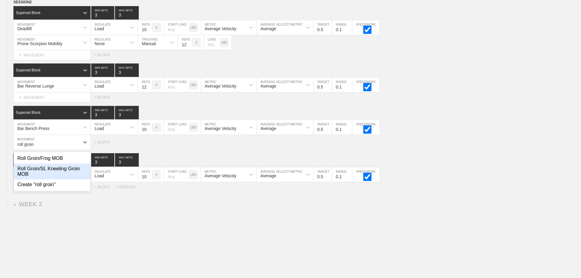
click at [57, 173] on div "Roll Groin/SL Kneeling Groin MOB" at bounding box center [52, 171] width 77 height 16
type input "roll groin"
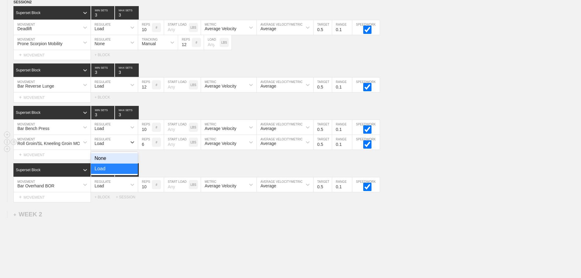
click at [105, 146] on div "Load" at bounding box center [109, 142] width 36 height 10
click at [104, 163] on div "None" at bounding box center [114, 158] width 47 height 10
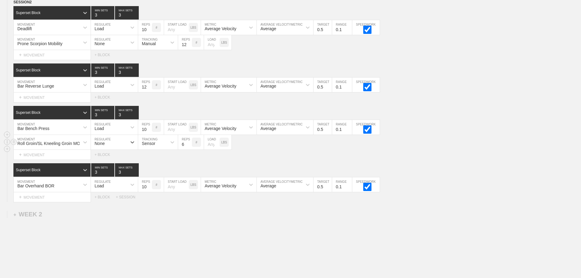
click at [151, 147] on div "Sensor" at bounding box center [152, 142] width 29 height 10
drag, startPoint x: 143, startPoint y: 173, endPoint x: 197, endPoint y: 157, distance: 56.6
click at [151, 173] on div "Manual" at bounding box center [158, 168] width 40 height 10
click at [190, 147] on input "7" at bounding box center [185, 142] width 14 height 15
click at [190, 147] on input "8" at bounding box center [185, 142] width 14 height 15
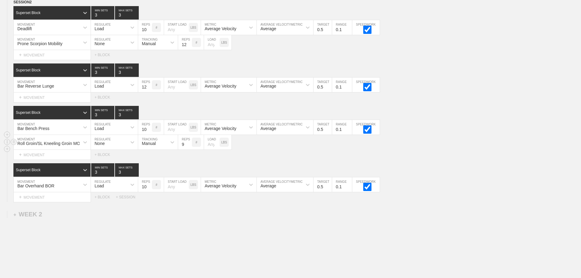
click at [190, 147] on input "9" at bounding box center [185, 142] width 14 height 15
type input "10"
click at [190, 147] on input "10" at bounding box center [185, 142] width 14 height 15
click at [469, 156] on div "Select... MOVEMENT + MOVEMENT + BLOCK" at bounding box center [290, 155] width 581 height 10
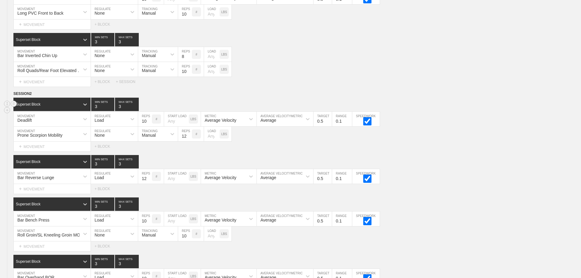
scroll to position [357, 0]
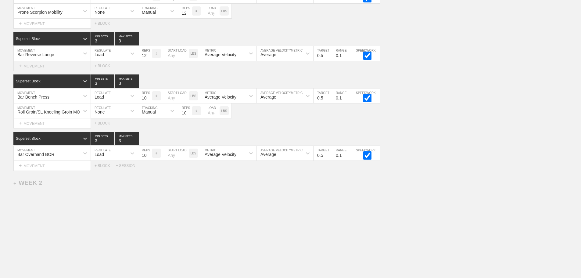
click at [38, 66] on div "+ MOVEMENT" at bounding box center [51, 66] width 77 height 10
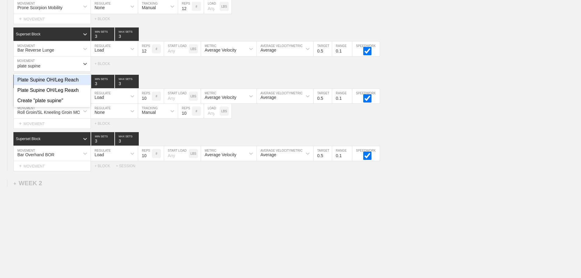
click at [64, 84] on div "Plate Supine OH/Leg Reach" at bounding box center [52, 80] width 77 height 10
type input "plate supine"
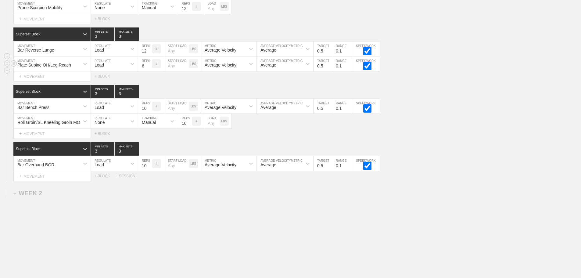
click at [104, 67] on div "Load" at bounding box center [98, 64] width 9 height 5
click at [106, 81] on div "None" at bounding box center [114, 80] width 47 height 10
click at [153, 69] on div "Sensor" at bounding box center [152, 64] width 29 height 10
drag, startPoint x: 154, startPoint y: 94, endPoint x: 180, endPoint y: 81, distance: 29.0
click at [158, 93] on div "Manual" at bounding box center [158, 90] width 40 height 10
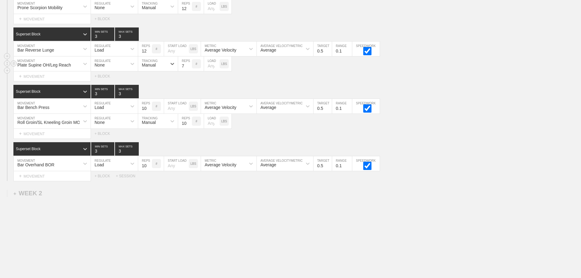
click at [189, 68] on input "7" at bounding box center [185, 63] width 14 height 15
click at [189, 68] on input "8" at bounding box center [185, 63] width 14 height 15
click at [189, 68] on input "9" at bounding box center [185, 63] width 14 height 15
click at [189, 68] on input "10" at bounding box center [185, 63] width 14 height 15
click at [190, 68] on input "11" at bounding box center [185, 63] width 14 height 15
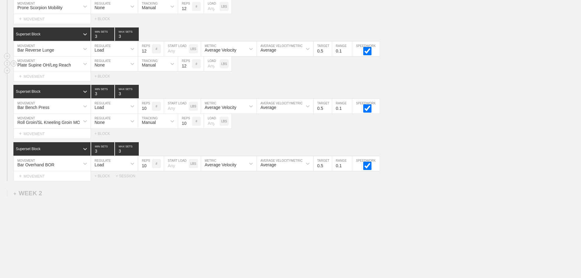
type input "12"
click at [190, 68] on input "12" at bounding box center [185, 63] width 14 height 15
click at [209, 70] on input "number" at bounding box center [212, 63] width 16 height 15
type input "25"
click at [430, 138] on div "Select... MOVEMENT + MOVEMENT + BLOCK" at bounding box center [290, 134] width 581 height 10
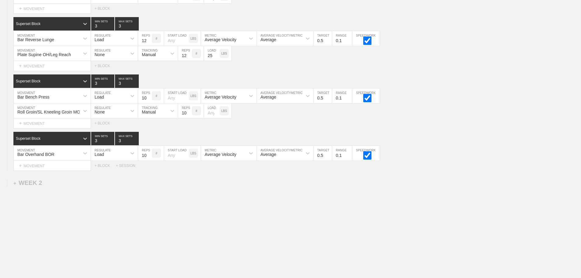
scroll to position [372, 0]
click at [45, 165] on div "+ MOVEMENT" at bounding box center [51, 166] width 77 height 10
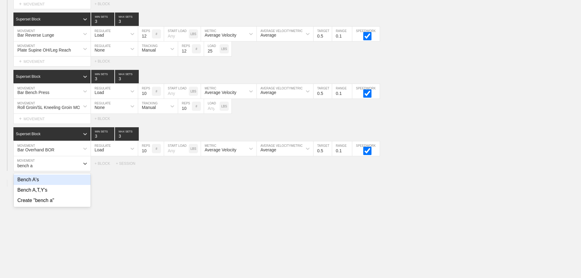
click at [37, 185] on div "Bench A's" at bounding box center [52, 179] width 77 height 10
type input "bench a"
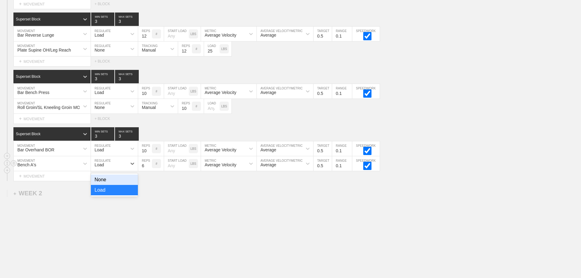
click at [108, 169] on div "Load" at bounding box center [109, 163] width 36 height 10
click at [104, 183] on div "None" at bounding box center [114, 179] width 47 height 10
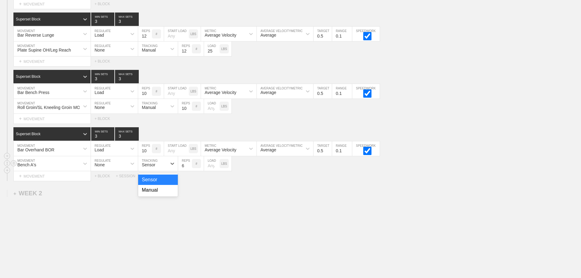
click at [152, 167] on div "Sensor" at bounding box center [148, 164] width 13 height 5
click at [154, 195] on div "Manual" at bounding box center [158, 190] width 40 height 10
click at [189, 168] on input "7" at bounding box center [185, 163] width 14 height 15
click at [189, 168] on input "8" at bounding box center [185, 163] width 14 height 15
click at [189, 168] on input "9" at bounding box center [185, 163] width 14 height 15
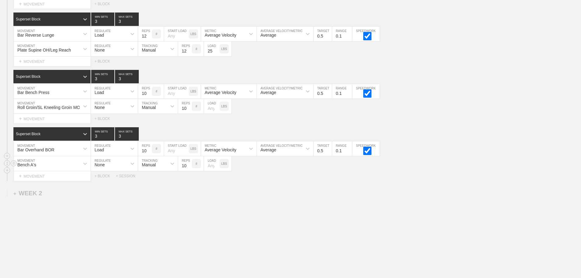
click at [189, 168] on input "10" at bounding box center [185, 163] width 14 height 15
click at [189, 168] on input "11" at bounding box center [185, 163] width 14 height 15
type input "12"
click at [189, 168] on input "12" at bounding box center [185, 163] width 14 height 15
click at [210, 170] on input "number" at bounding box center [212, 163] width 16 height 15
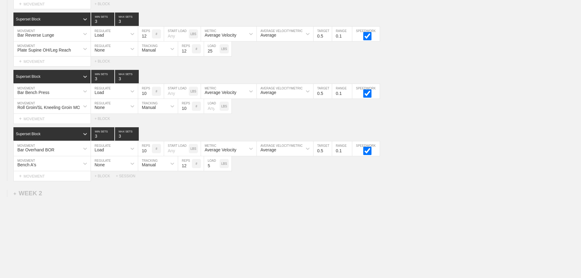
type input "5"
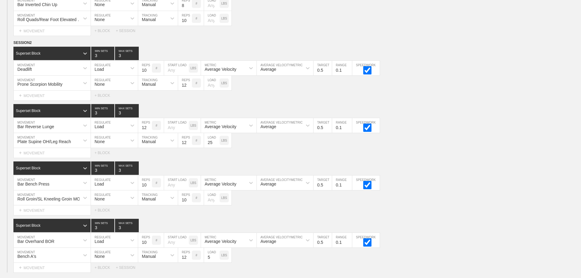
click at [449, 158] on div "Select... MOVEMENT + MOVEMENT + BLOCK" at bounding box center [290, 153] width 581 height 10
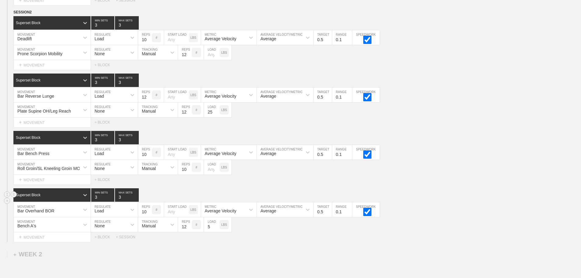
click at [437, 201] on div "Superset Block 3 MIN SETS 3 MAX SETS" at bounding box center [296, 194] width 567 height 13
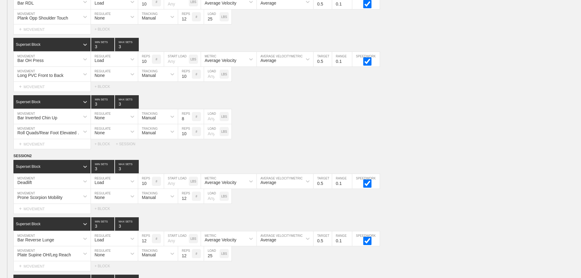
scroll to position [158, 0]
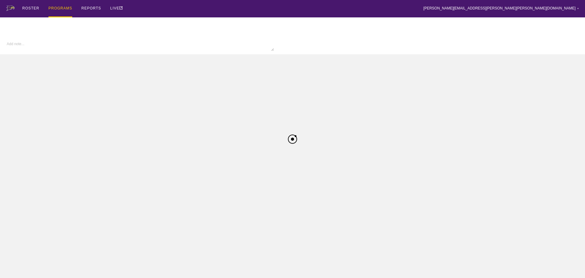
type input "Softball FA25"
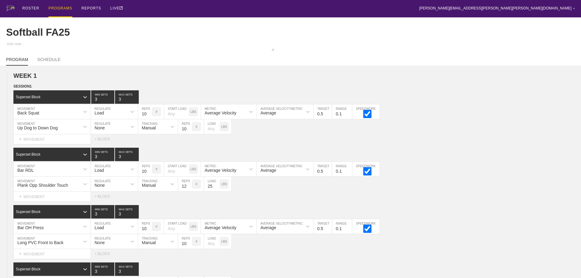
click at [182, 7] on div "ROSTER PROGRAMS REPORTS LIVE [PERSON_NAME][EMAIL_ADDRESS][PERSON_NAME][PERSON_N…" at bounding box center [290, 8] width 568 height 17
click at [59, 9] on div "PROGRAMS" at bounding box center [60, 8] width 24 height 17
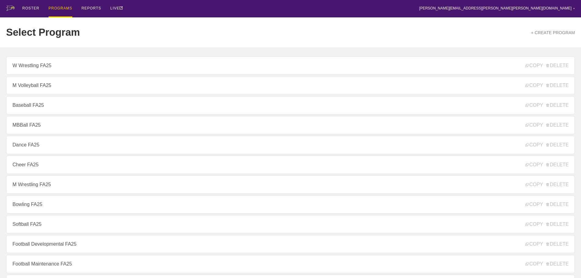
click at [185, 8] on div "ROSTER PROGRAMS REPORTS LIVE [PERSON_NAME][EMAIL_ADDRESS][PERSON_NAME][PERSON_N…" at bounding box center [290, 8] width 568 height 17
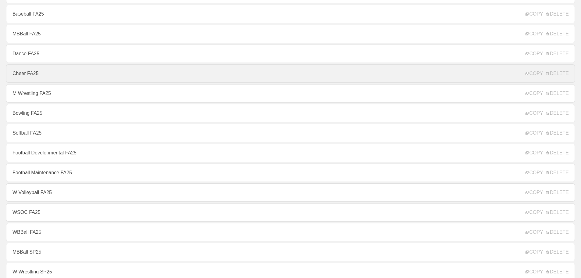
scroll to position [91, 0]
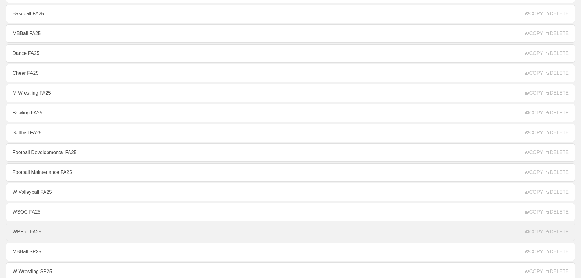
click at [21, 234] on link "WBBall FA25" at bounding box center [290, 231] width 568 height 18
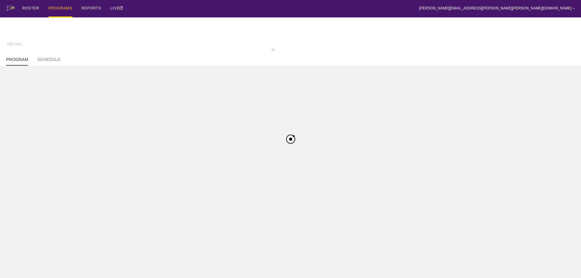
type textarea "x"
type input "WBBall FA25"
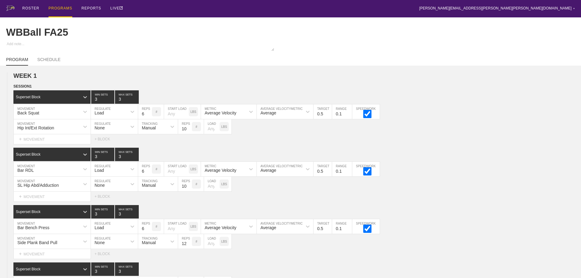
click at [471, 59] on div "PROGRAM SCHEDULE" at bounding box center [290, 58] width 568 height 13
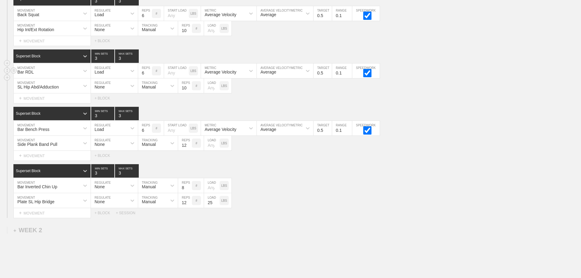
scroll to position [150, 0]
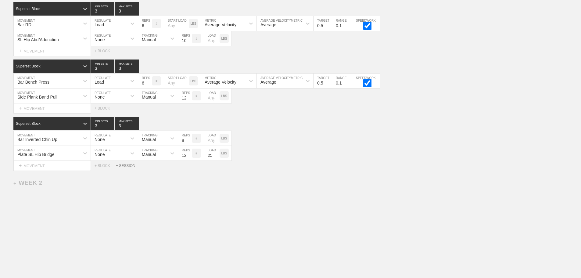
click at [128, 165] on div "+ SESSION" at bounding box center [128, 165] width 24 height 4
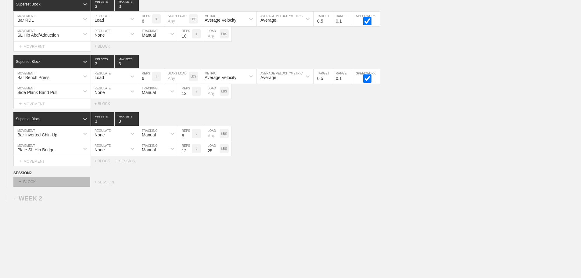
click at [76, 187] on div "+ BLOCK" at bounding box center [51, 182] width 77 height 10
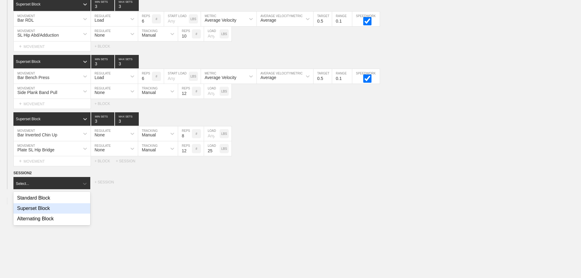
click at [44, 212] on div "Superset Block" at bounding box center [51, 208] width 77 height 10
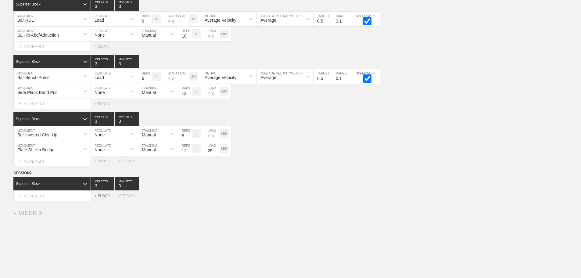
click at [107, 198] on div "+ BLOCK" at bounding box center [104, 196] width 21 height 4
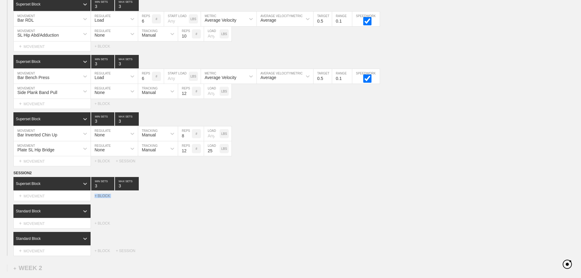
click at [107, 198] on div "+ BLOCK" at bounding box center [104, 196] width 21 height 4
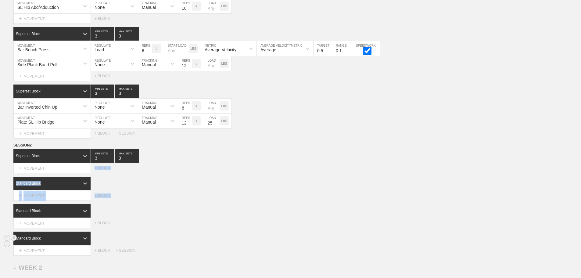
scroll to position [211, 0]
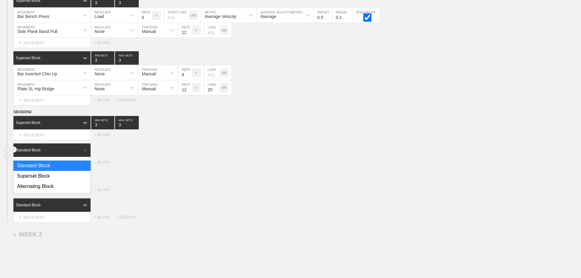
click at [74, 153] on div "Standard Block" at bounding box center [46, 149] width 66 height 5
click at [44, 180] on div "Superset Block" at bounding box center [51, 176] width 77 height 10
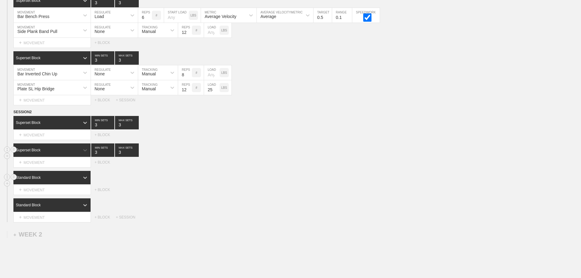
click at [73, 184] on div "Standard Block" at bounding box center [51, 177] width 77 height 13
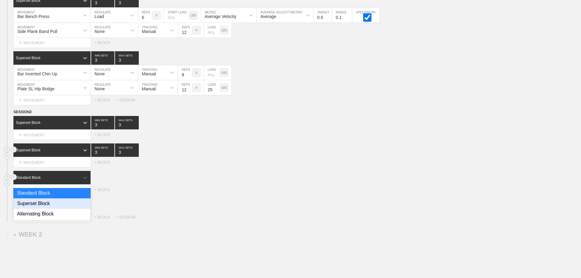
click at [46, 208] on div "Superset Block" at bounding box center [51, 203] width 77 height 10
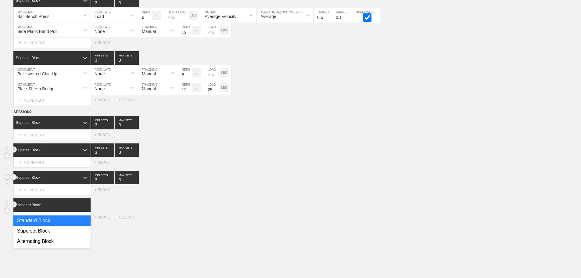
click at [80, 208] on div at bounding box center [85, 204] width 11 height 11
click at [52, 234] on div "Superset Block" at bounding box center [51, 231] width 77 height 10
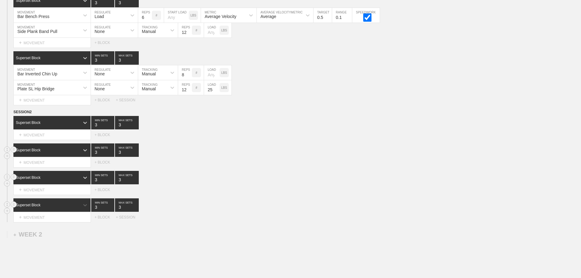
click at [221, 210] on div "option Superset Block, selected. 0 results available. Select is focused ,type t…" at bounding box center [296, 204] width 567 height 13
click at [52, 140] on div "+ MOVEMENT" at bounding box center [51, 135] width 77 height 10
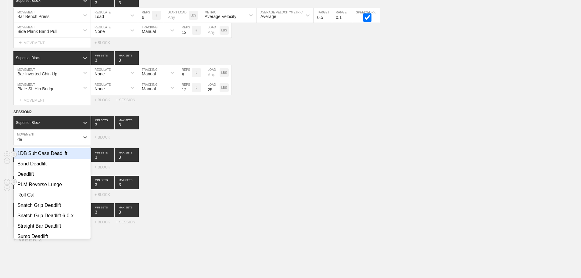
type input "d"
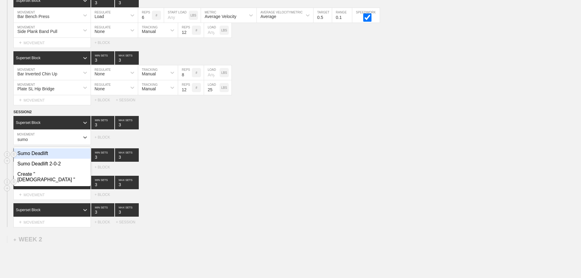
click at [34, 158] on div "Sumo Deadlift" at bounding box center [52, 153] width 77 height 10
type input "sumo"
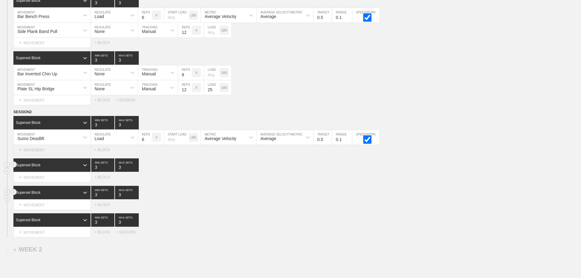
click at [33, 152] on div "+ MOVEMENT" at bounding box center [51, 150] width 77 height 10
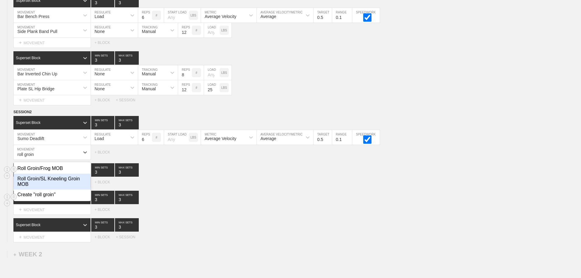
click at [76, 180] on div "Roll Groin/SL Kneeling Groin MOB" at bounding box center [52, 181] width 77 height 16
type input "roll groin"
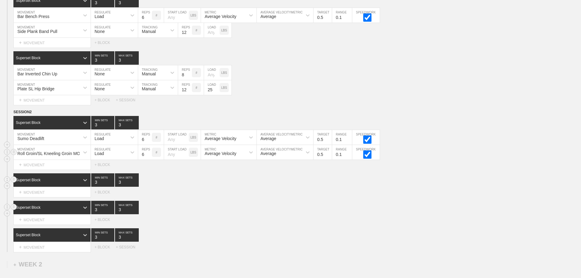
click at [99, 156] on div "Load" at bounding box center [98, 153] width 9 height 5
drag, startPoint x: 107, startPoint y: 172, endPoint x: 114, endPoint y: 171, distance: 7.1
click at [108, 172] on div "None" at bounding box center [114, 168] width 47 height 10
click at [158, 157] on div "Sensor" at bounding box center [152, 152] width 29 height 10
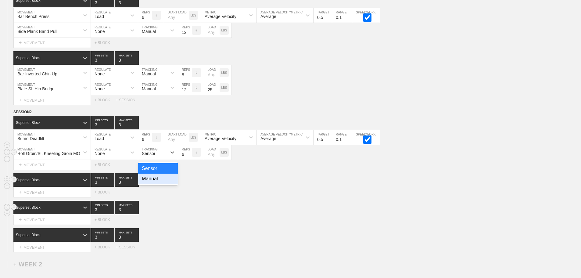
click at [155, 184] on div "Manual" at bounding box center [158, 178] width 40 height 10
click at [189, 157] on input "7" at bounding box center [185, 152] width 14 height 15
click at [189, 157] on input "8" at bounding box center [185, 152] width 14 height 15
click at [189, 157] on input "9" at bounding box center [185, 152] width 14 height 15
type input "10"
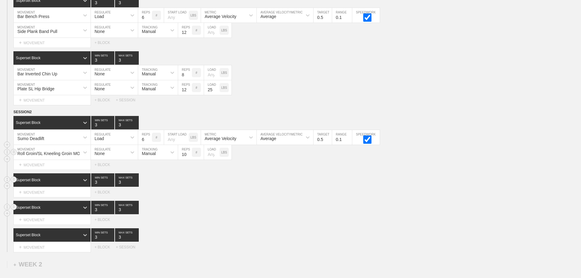
click at [189, 157] on input "10" at bounding box center [185, 152] width 14 height 15
click at [311, 187] on div "Superset Block 3 MIN SETS 3 MAX SETS" at bounding box center [296, 179] width 567 height 13
click at [51, 197] on div "+ MOVEMENT" at bounding box center [51, 192] width 77 height 10
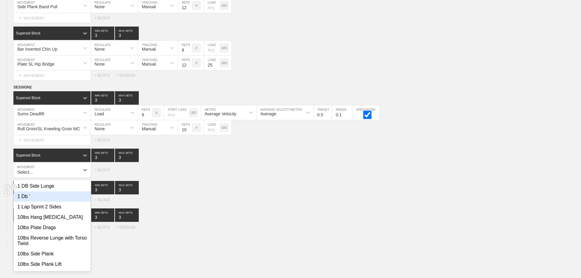
scroll to position [236, 0]
type input "1"
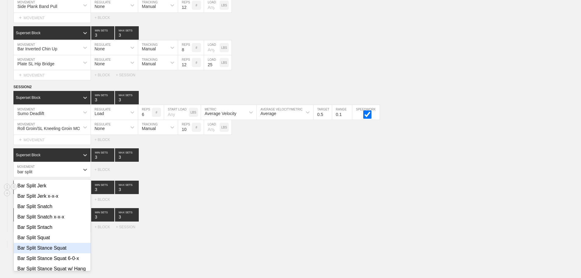
click at [61, 253] on div "Bar Split Stance Squat" at bounding box center [52, 248] width 77 height 10
type input "bar split"
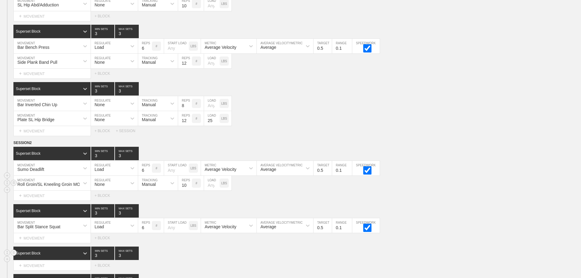
scroll to position [266, 0]
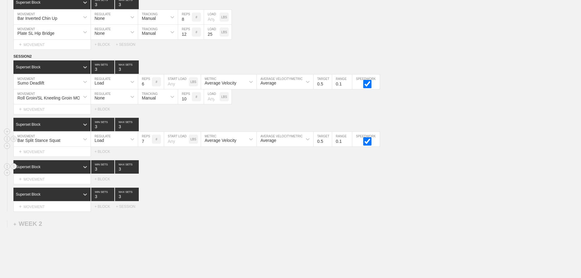
click at [149, 143] on input "7" at bounding box center [145, 139] width 14 height 15
click at [149, 143] on input "8" at bounding box center [145, 139] width 14 height 15
click at [149, 143] on input "9" at bounding box center [145, 139] width 14 height 15
click at [149, 143] on input "10" at bounding box center [145, 139] width 14 height 15
click at [149, 143] on input "11" at bounding box center [145, 139] width 14 height 15
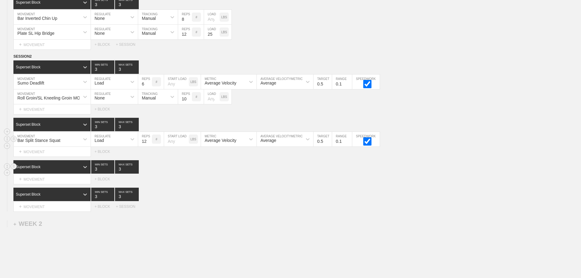
click at [149, 143] on input "12" at bounding box center [145, 139] width 14 height 15
click at [188, 193] on div "Superset Block 3 MIN SETS 3 MAX SETS" at bounding box center [296, 193] width 567 height 13
click at [148, 146] on input "11" at bounding box center [145, 139] width 14 height 15
type input "10"
click at [148, 146] on input "10" at bounding box center [145, 139] width 14 height 15
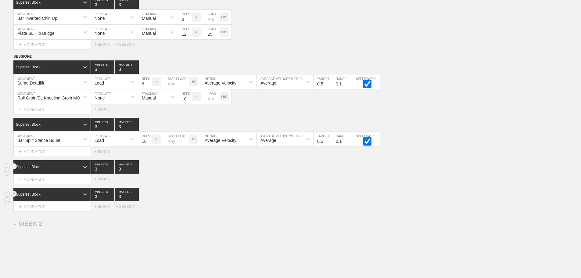
click at [228, 192] on div "Superset Block 3 MIN SETS 3 MAX SETS" at bounding box center [296, 193] width 567 height 13
click at [50, 184] on div "+ MOVEMENT" at bounding box center [51, 179] width 77 height 10
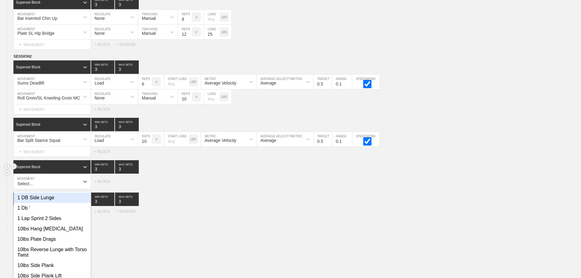
scroll to position [278, 0]
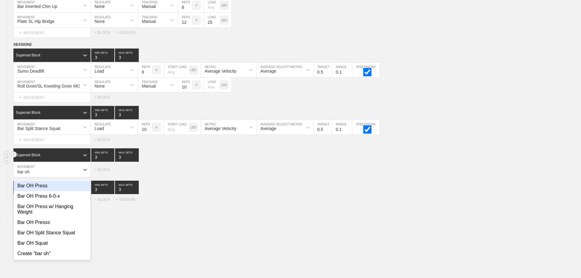
click at [46, 191] on div "Bar OH Press" at bounding box center [52, 185] width 77 height 10
type input "bar oh"
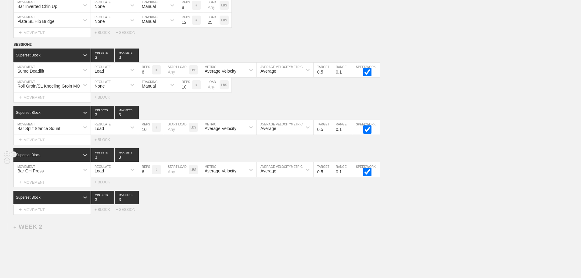
click at [165, 219] on div "WEEK 1 DUPLICATE DELETE SESSION 1 Superset Block 3 MIN SETS 3 MAX SETS DUPLICAT…" at bounding box center [290, 54] width 581 height 534
click at [41, 145] on div "+ MOVEMENT" at bounding box center [51, 140] width 77 height 10
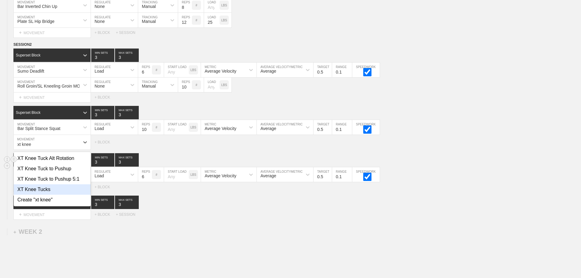
click at [44, 194] on div "XT Knee Tucks" at bounding box center [52, 189] width 77 height 10
type input "xt knee"
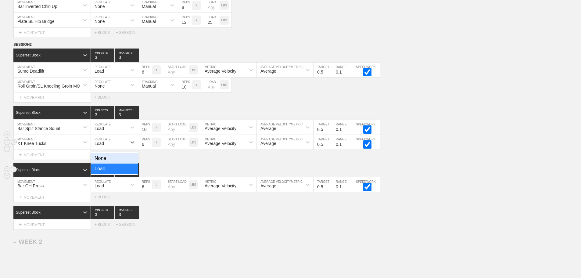
click at [122, 147] on div "Load" at bounding box center [109, 142] width 36 height 10
drag, startPoint x: 100, startPoint y: 162, endPoint x: 146, endPoint y: 155, distance: 46.9
click at [103, 161] on div "None" at bounding box center [114, 158] width 47 height 10
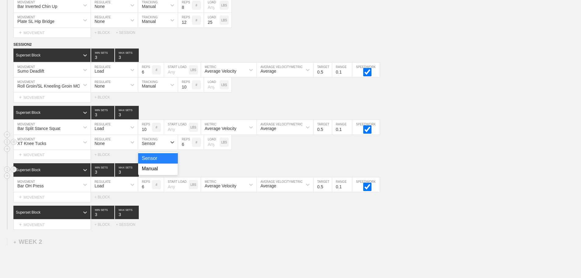
drag, startPoint x: 162, startPoint y: 148, endPoint x: 159, endPoint y: 171, distance: 23.6
click at [162, 147] on div "Sensor" at bounding box center [152, 142] width 29 height 10
drag, startPoint x: 159, startPoint y: 173, endPoint x: 184, endPoint y: 151, distance: 33.5
click at [159, 173] on div "Manual" at bounding box center [158, 168] width 40 height 10
click at [189, 146] on input "7" at bounding box center [185, 142] width 14 height 15
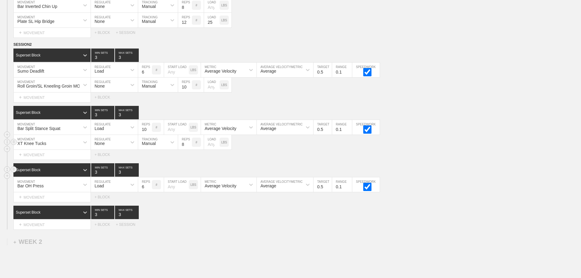
click at [189, 146] on input "8" at bounding box center [185, 142] width 14 height 15
click at [189, 146] on input "9" at bounding box center [185, 142] width 14 height 15
click at [189, 146] on input "10" at bounding box center [185, 142] width 14 height 15
click at [189, 146] on input "11" at bounding box center [185, 142] width 14 height 15
click at [189, 146] on input "12" at bounding box center [185, 142] width 14 height 15
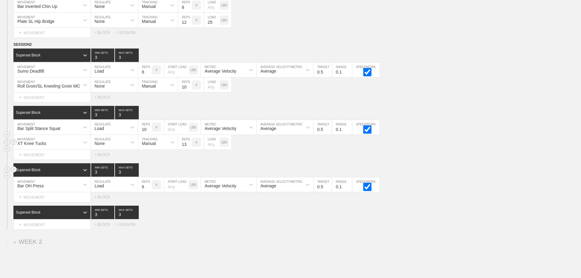
click at [189, 146] on input "13" at bounding box center [185, 142] width 14 height 15
click at [189, 146] on input "14" at bounding box center [185, 142] width 14 height 15
click at [189, 146] on input "15" at bounding box center [185, 142] width 14 height 15
type input "16"
click at [189, 146] on input "16" at bounding box center [185, 142] width 14 height 15
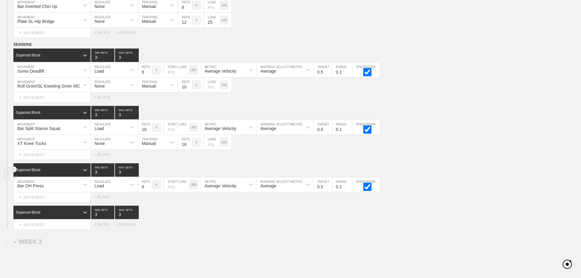
click at [249, 159] on div "Select... MOVEMENT + MOVEMENT + BLOCK" at bounding box center [290, 155] width 581 height 10
click at [49, 201] on div "+ MOVEMENT" at bounding box center [51, 197] width 77 height 10
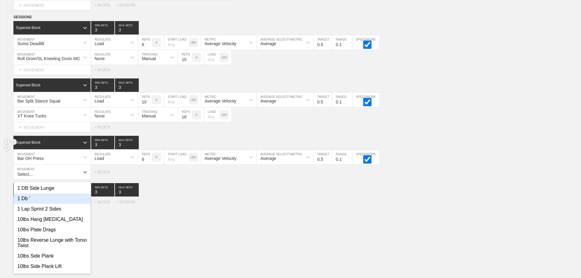
scroll to position [308, 0]
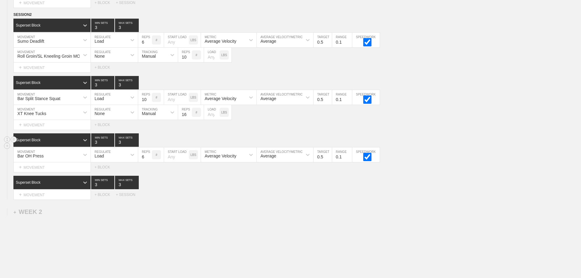
click at [258, 219] on div "WEEK 1 DUPLICATE DELETE SESSION 1 Superset Block 3 MIN SETS 3 MAX SETS DUPLICAT…" at bounding box center [290, 31] width 581 height 549
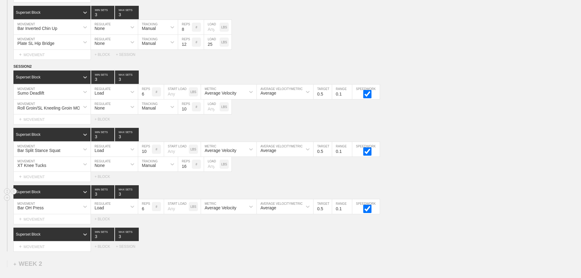
scroll to position [278, 0]
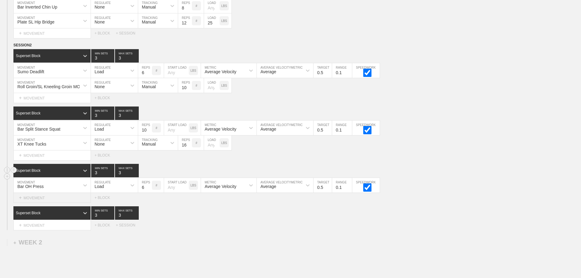
click at [37, 203] on div "+ MOVEMENT" at bounding box center [51, 198] width 77 height 10
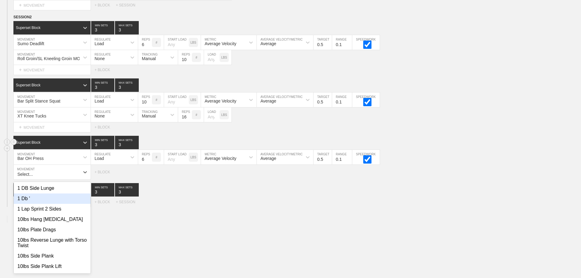
scroll to position [308, 0]
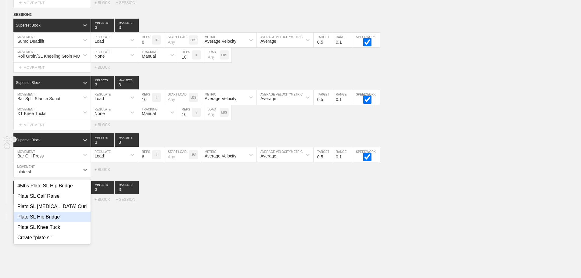
click at [52, 220] on div "Plate SL Hip Bridge" at bounding box center [52, 217] width 77 height 10
type input "plate sl"
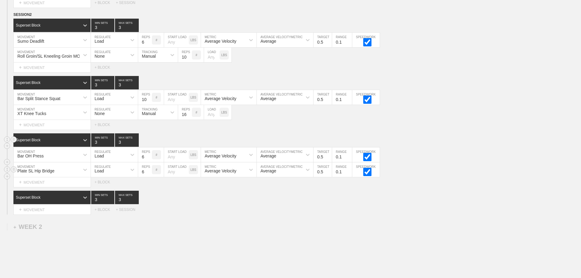
click at [107, 175] on div "Load" at bounding box center [109, 169] width 36 height 10
click at [105, 191] on div "None" at bounding box center [114, 185] width 47 height 10
click at [152, 173] on div "Sensor" at bounding box center [148, 170] width 13 height 5
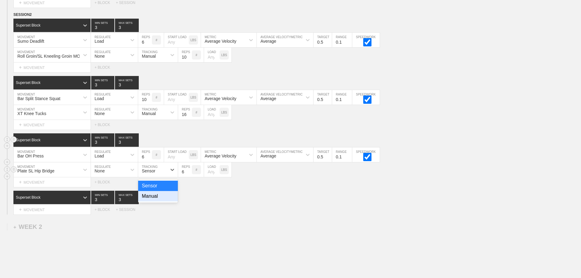
drag, startPoint x: 153, startPoint y: 201, endPoint x: 193, endPoint y: 181, distance: 44.6
click at [154, 201] on div "Manual" at bounding box center [158, 196] width 40 height 10
click at [189, 174] on input "7" at bounding box center [185, 169] width 14 height 15
click at [189, 174] on input "8" at bounding box center [185, 169] width 14 height 15
click at [189, 174] on input "9" at bounding box center [185, 169] width 14 height 15
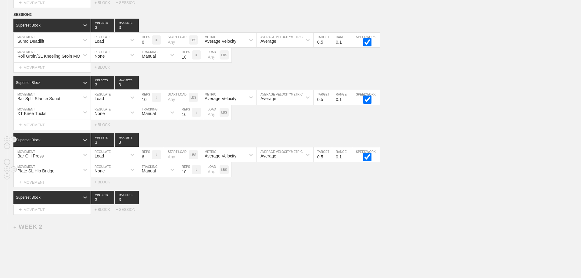
click at [189, 174] on input "10" at bounding box center [185, 169] width 14 height 15
click at [189, 174] on input "11" at bounding box center [185, 169] width 14 height 15
type input "12"
click at [189, 174] on input "12" at bounding box center [185, 169] width 14 height 15
click at [209, 177] on input "number" at bounding box center [212, 169] width 16 height 15
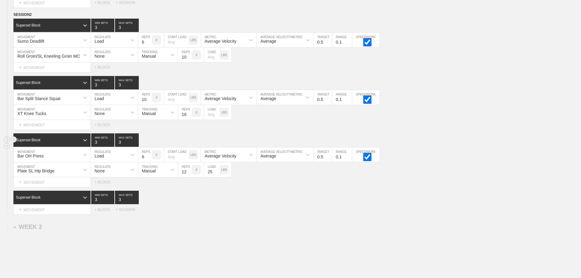
type input "25"
click at [411, 264] on div "WEEK 1 DUPLICATE DELETE SESSION 1 Superset Block 3 MIN SETS 3 MAX SETS DUPLICAT…" at bounding box center [290, 39] width 581 height 564
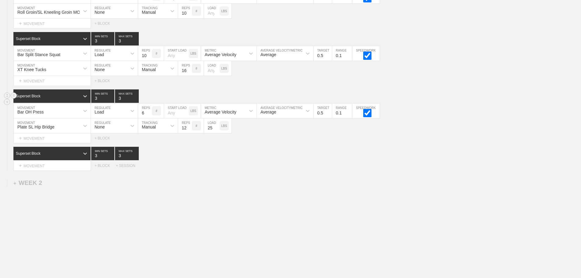
scroll to position [357, 0]
click at [46, 167] on div "+ MOVEMENT" at bounding box center [51, 166] width 77 height 10
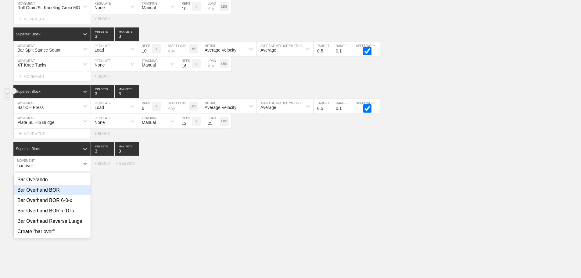
click at [53, 193] on div "Bar Overhand BOR" at bounding box center [52, 190] width 77 height 10
type input "bar over"
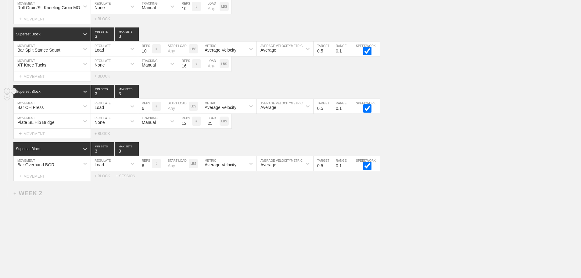
click at [45, 179] on div "+ MOVEMENT" at bounding box center [51, 176] width 77 height 10
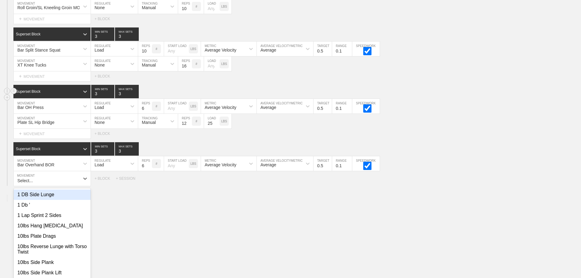
scroll to position [365, 0]
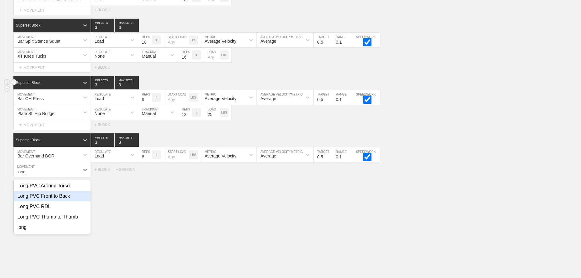
click at [63, 201] on div "Long PVC Front to Back" at bounding box center [52, 196] width 77 height 10
type input "long"
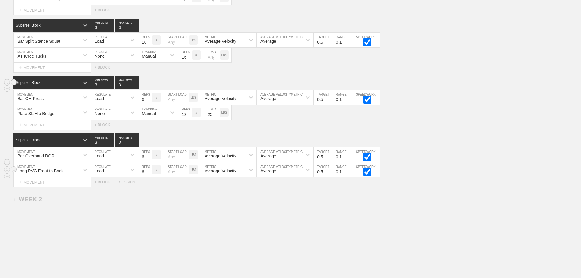
click at [103, 173] on div "Load" at bounding box center [98, 170] width 9 height 5
click at [104, 191] on div "None" at bounding box center [114, 185] width 47 height 10
click at [165, 175] on div "Sensor" at bounding box center [152, 169] width 29 height 10
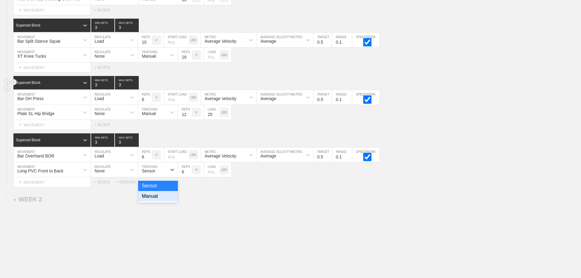
drag, startPoint x: 149, startPoint y: 199, endPoint x: 171, endPoint y: 191, distance: 23.8
click at [151, 199] on div "Manual" at bounding box center [158, 196] width 40 height 10
click at [189, 173] on input "7" at bounding box center [185, 169] width 14 height 15
click at [189, 173] on input "8" at bounding box center [185, 169] width 14 height 15
click at [189, 173] on input "9" at bounding box center [185, 169] width 14 height 15
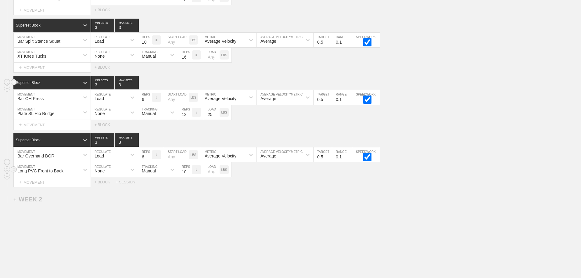
click at [189, 173] on input "10" at bounding box center [185, 169] width 14 height 15
click at [189, 173] on input "11" at bounding box center [185, 169] width 14 height 15
type input "10"
click at [189, 177] on input "10" at bounding box center [185, 169] width 14 height 15
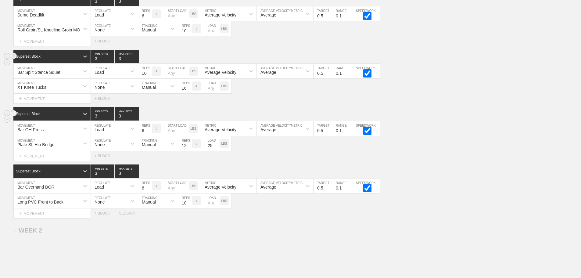
scroll to position [335, 0]
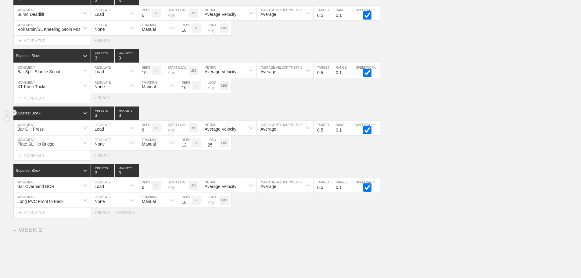
click at [422, 159] on div "Select... MOVEMENT + MOVEMENT + BLOCK" at bounding box center [290, 155] width 581 height 10
